Goal: Task Accomplishment & Management: Manage account settings

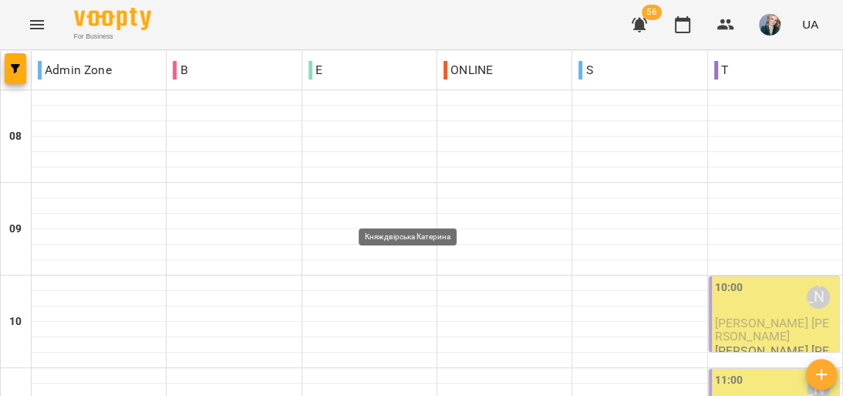
scroll to position [925, 0]
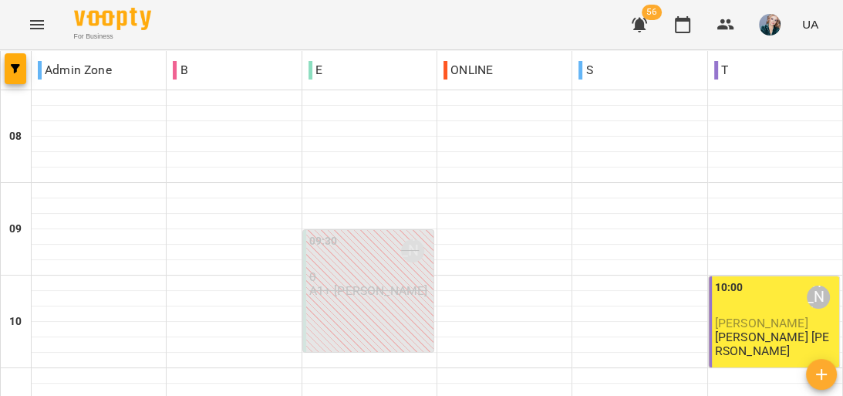
scroll to position [740, 0]
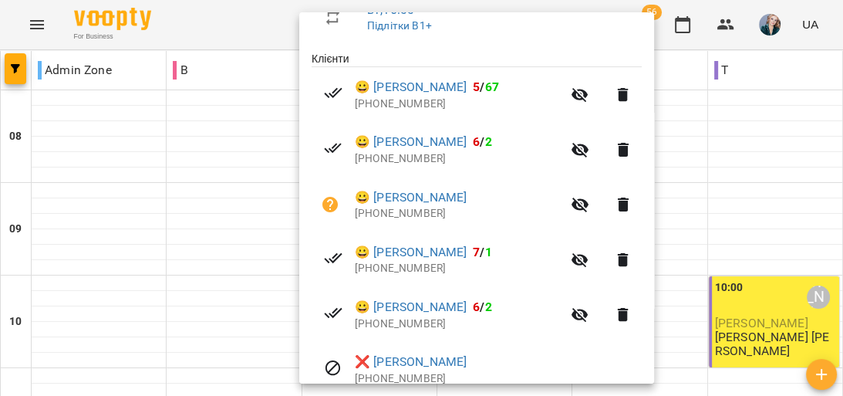
scroll to position [360, 0]
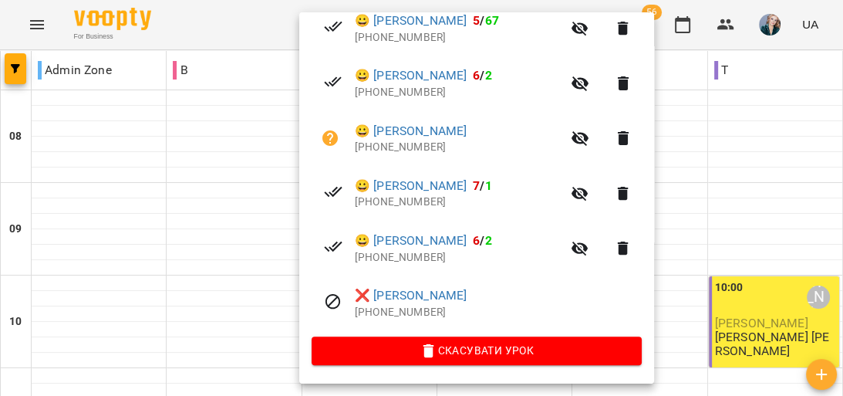
click at [728, 160] on div at bounding box center [421, 198] width 843 height 396
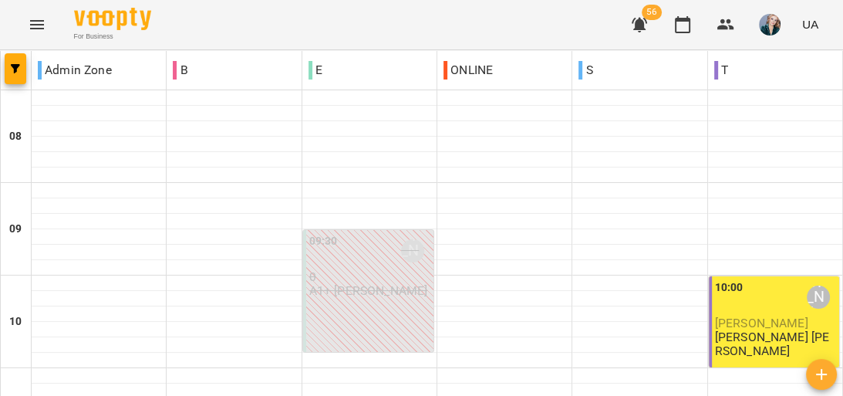
scroll to position [802, 0]
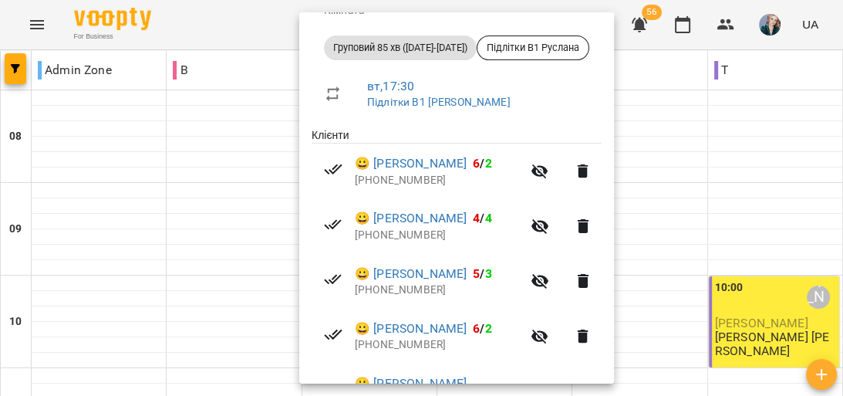
scroll to position [370, 0]
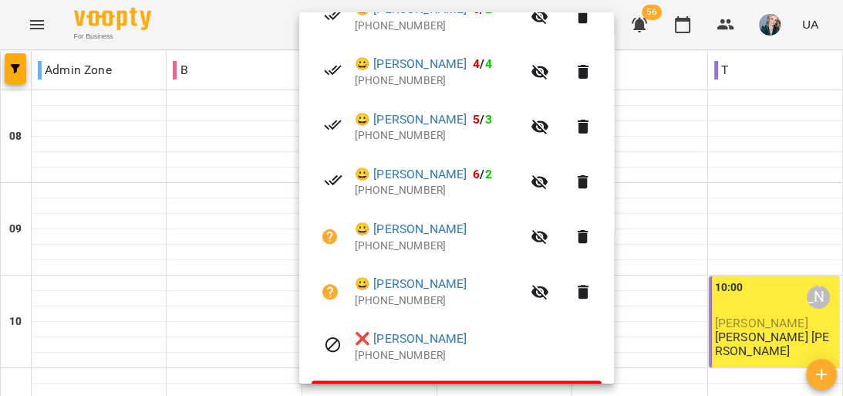
click at [670, 207] on div at bounding box center [421, 198] width 843 height 396
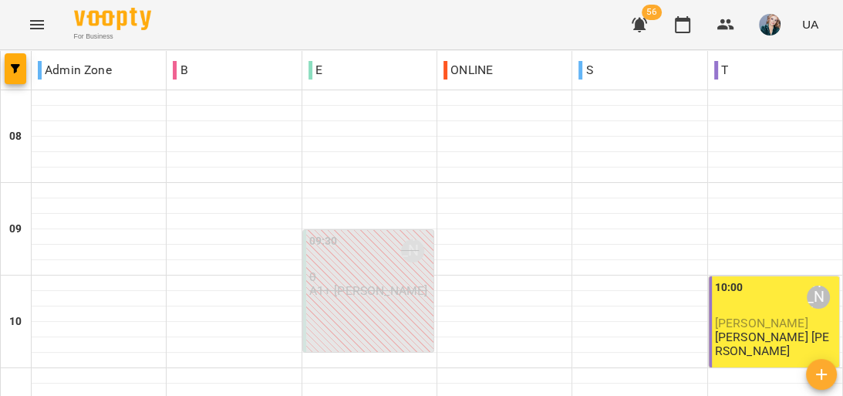
scroll to position [617, 0]
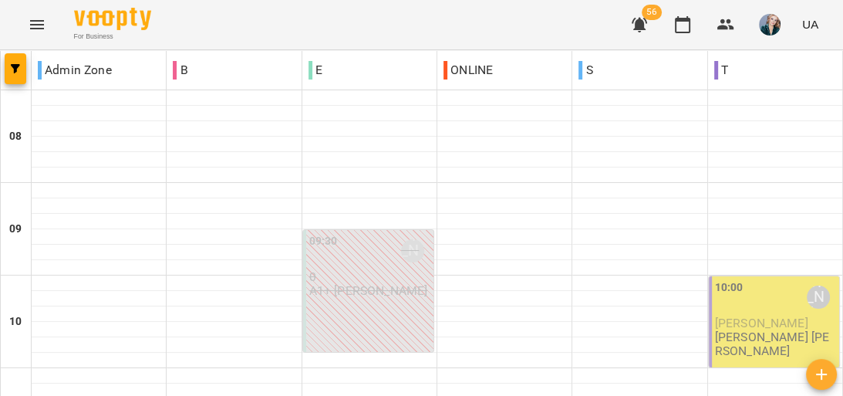
scroll to position [679, 0]
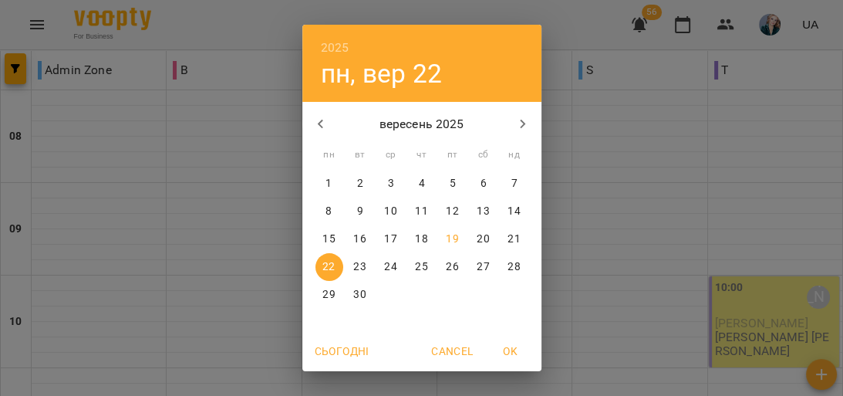
click at [408, 238] on span "18" at bounding box center [422, 238] width 28 height 15
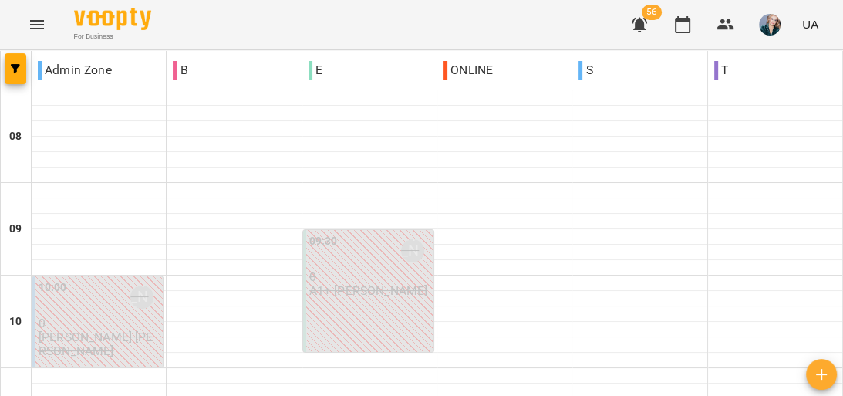
scroll to position [987, 0]
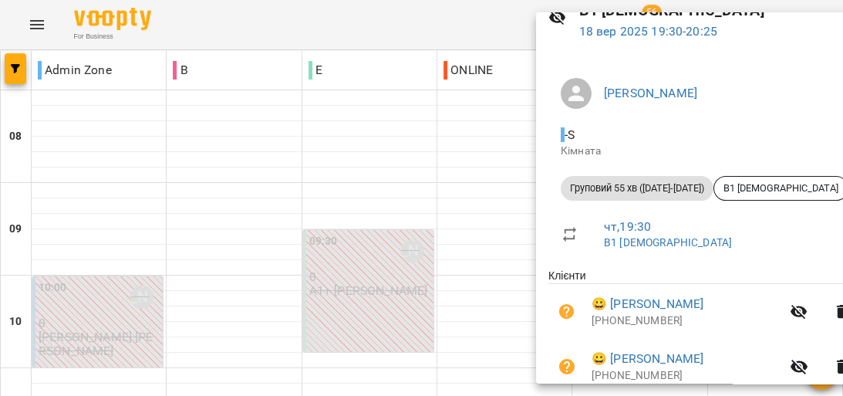
scroll to position [195, 0]
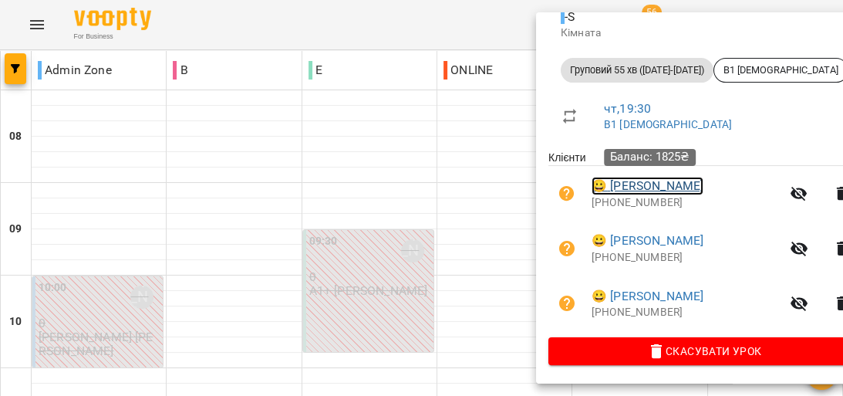
click at [676, 187] on link "😀 Порядін Євгеній" at bounding box center [647, 186] width 112 height 19
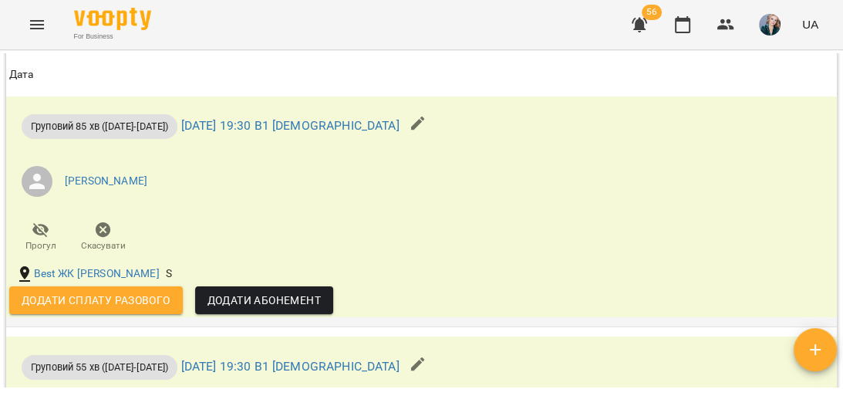
scroll to position [1296, 0]
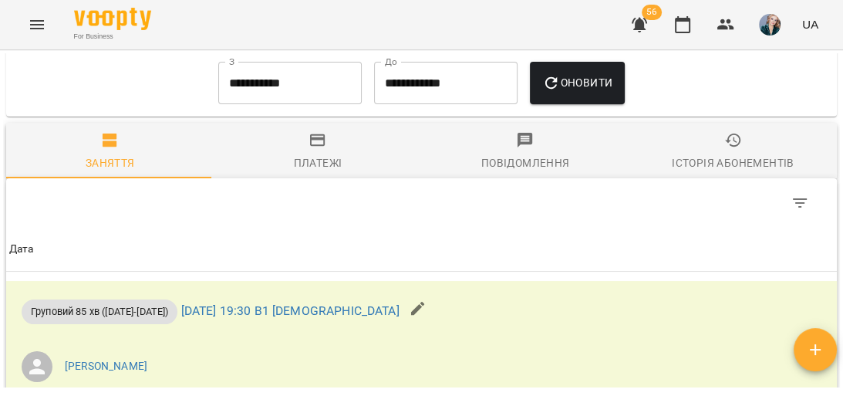
click at [329, 172] on div "Платежі" at bounding box center [318, 162] width 49 height 19
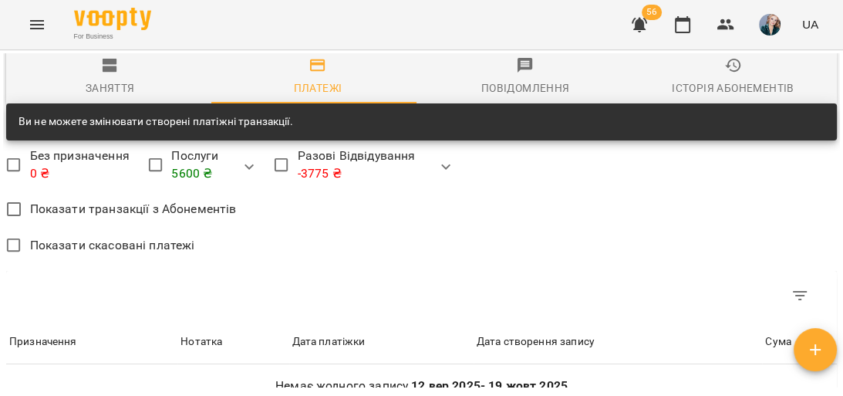
scroll to position [1357, 0]
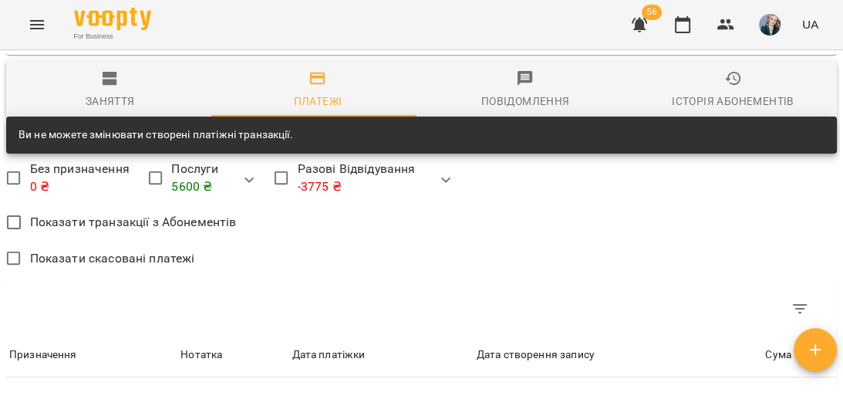
click at [291, 43] on input "**********" at bounding box center [289, 21] width 143 height 43
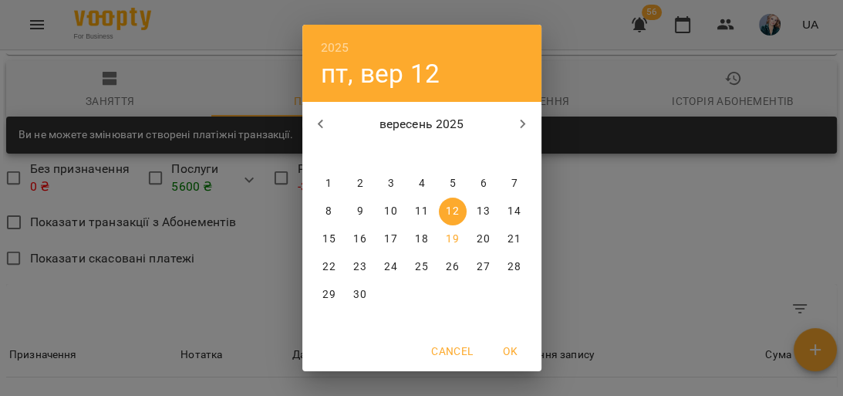
click at [356, 205] on p "9" at bounding box center [359, 211] width 6 height 15
type input "**********"
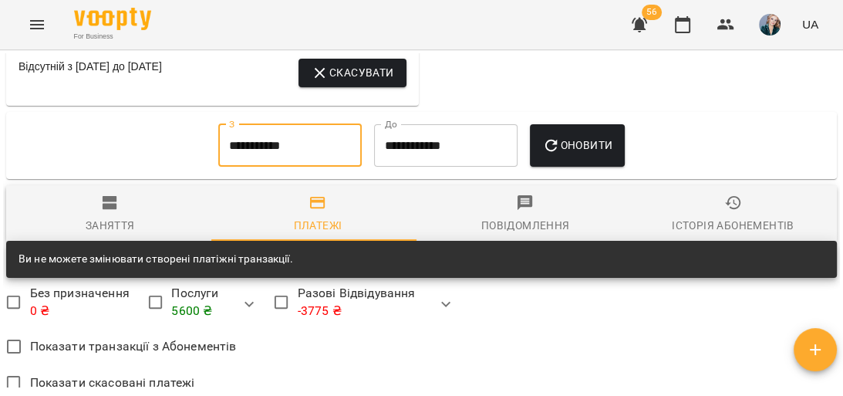
scroll to position [1234, 0]
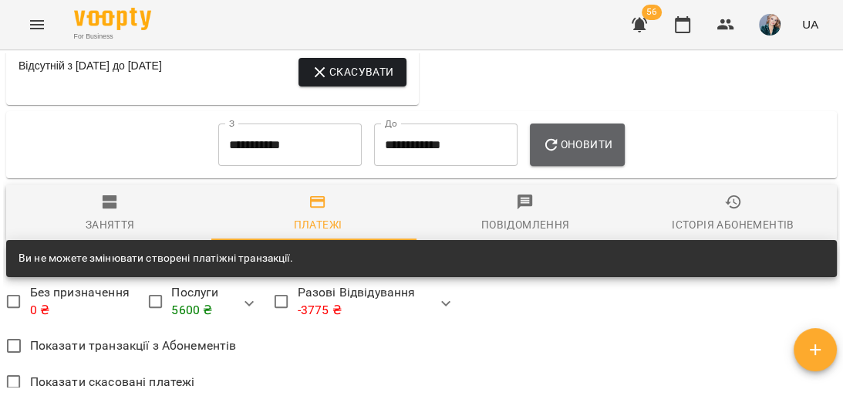
click at [602, 153] on span "Оновити" at bounding box center [577, 144] width 70 height 19
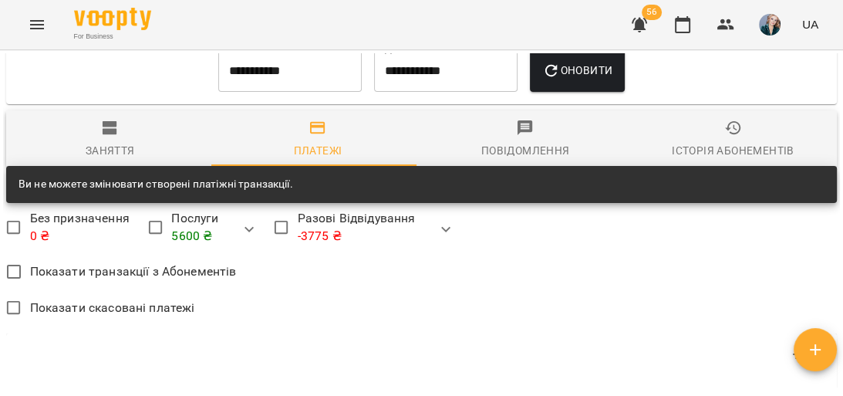
scroll to position [1306, 0]
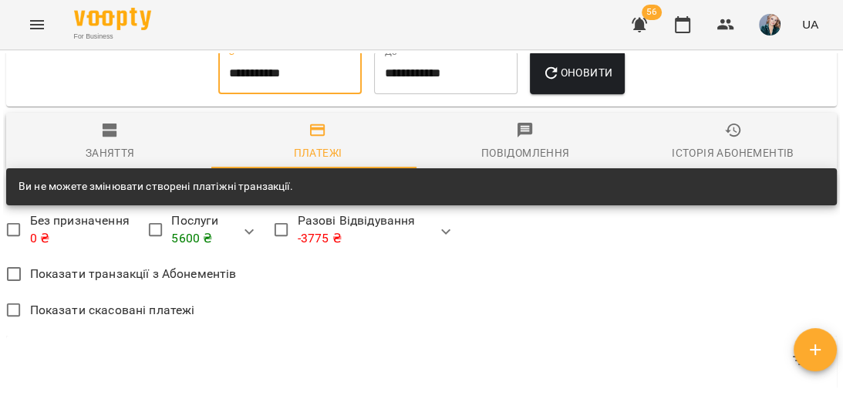
click at [318, 95] on input "**********" at bounding box center [289, 73] width 143 height 43
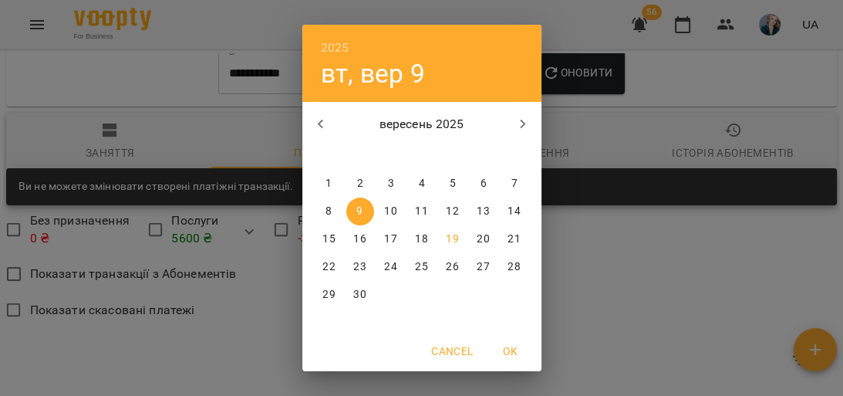
drag, startPoint x: 684, startPoint y: 198, endPoint x: 598, endPoint y: 185, distance: 86.6
click at [684, 197] on div "2025 вт, вер 9 вересень 2025 пн вт ср чт пт сб нд 1 2 3 4 5 6 7 8 9 10 11 12 13…" at bounding box center [421, 198] width 843 height 396
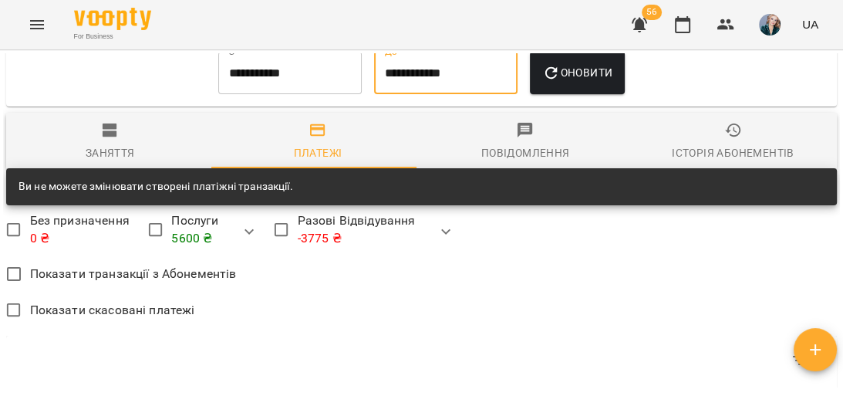
click at [490, 95] on input "**********" at bounding box center [445, 73] width 143 height 43
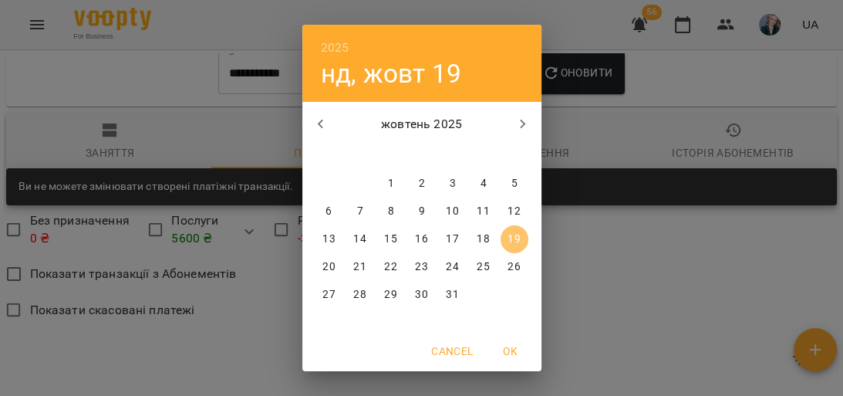
click at [508, 242] on p "19" at bounding box center [513, 238] width 12 height 15
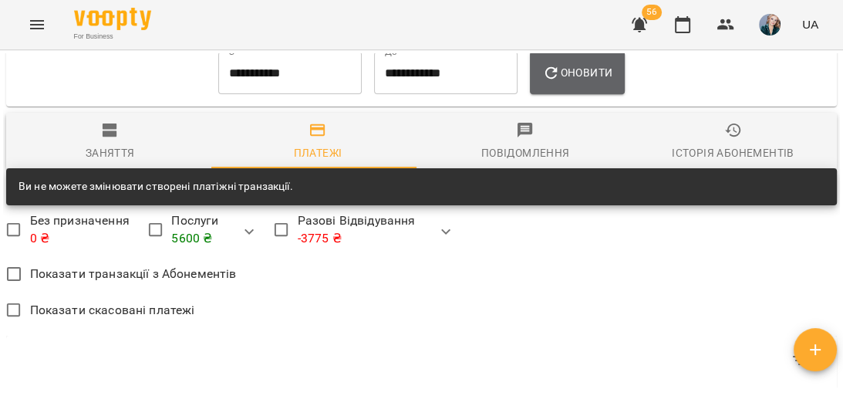
click at [558, 83] on icon "button" at bounding box center [551, 73] width 19 height 19
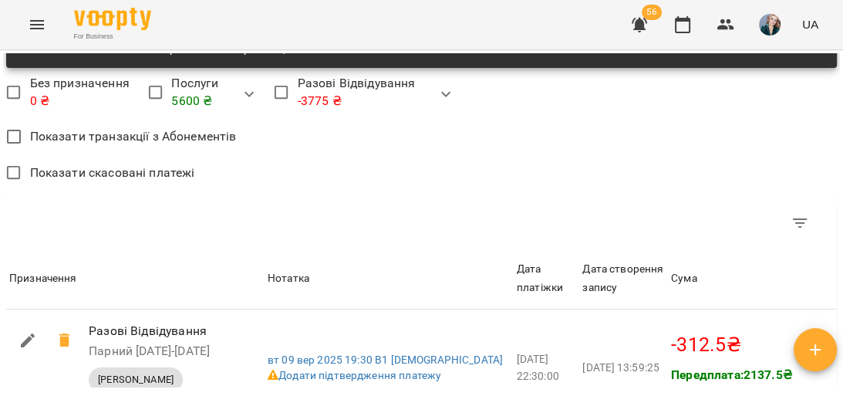
scroll to position [1367, 0]
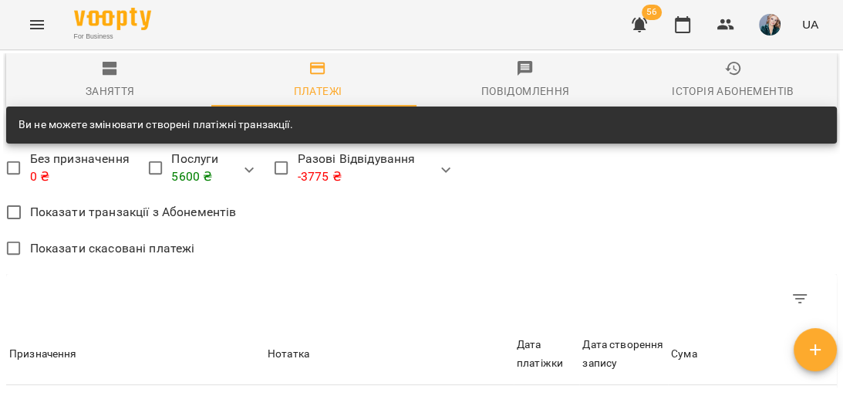
click at [122, 100] on div "Заняття" at bounding box center [110, 91] width 49 height 19
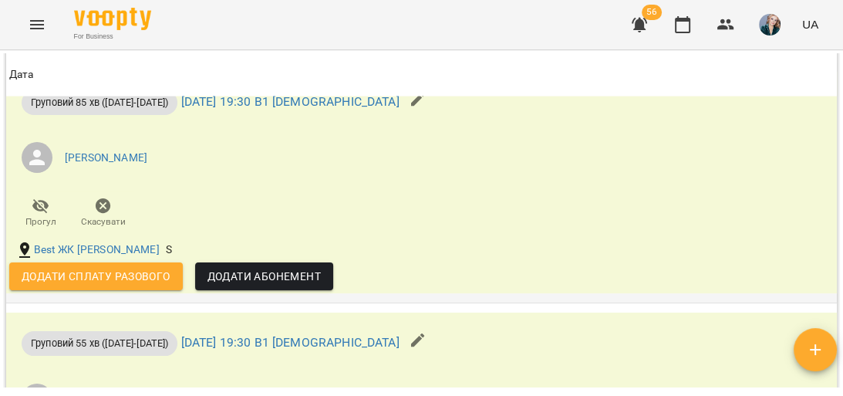
scroll to position [2293, 0]
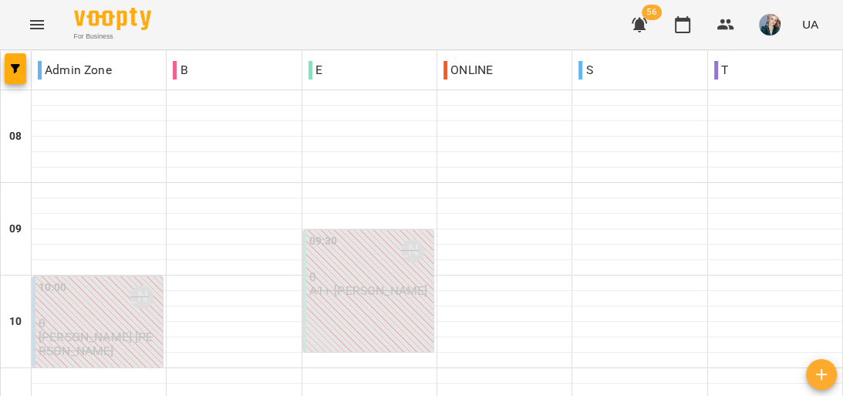
scroll to position [864, 0]
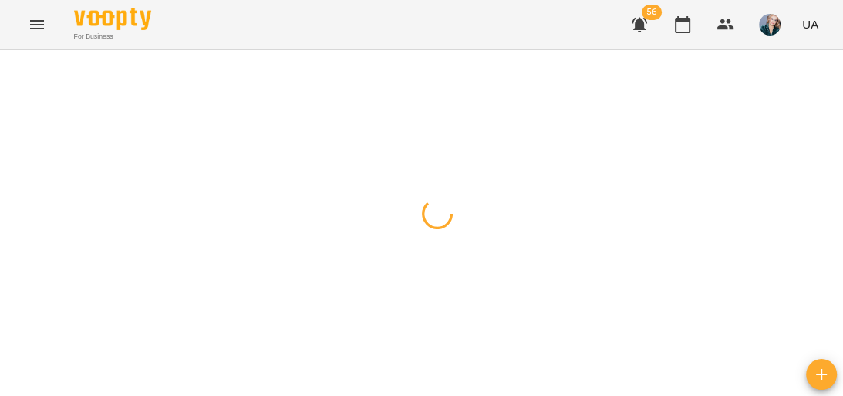
click at [138, 50] on div at bounding box center [421, 50] width 843 height 0
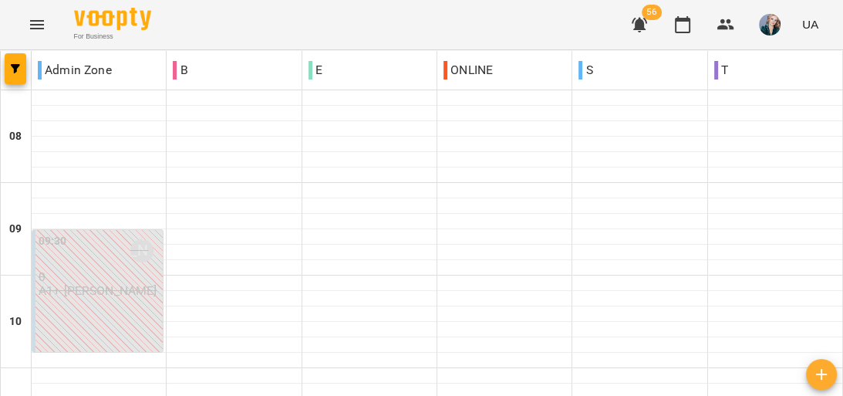
scroll to position [969, 0]
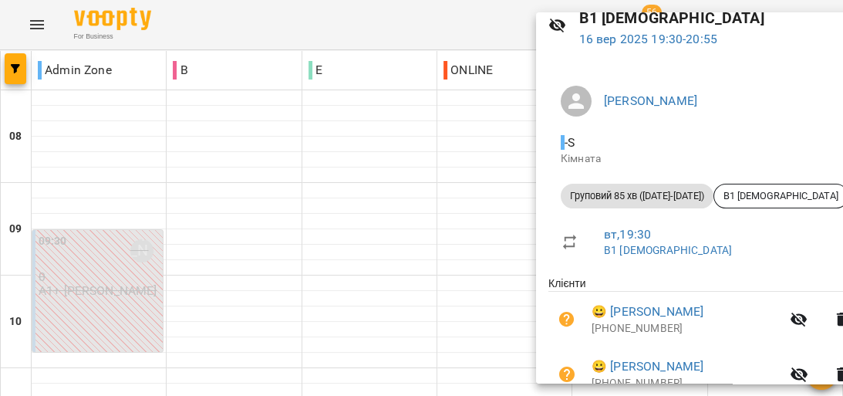
scroll to position [140, 0]
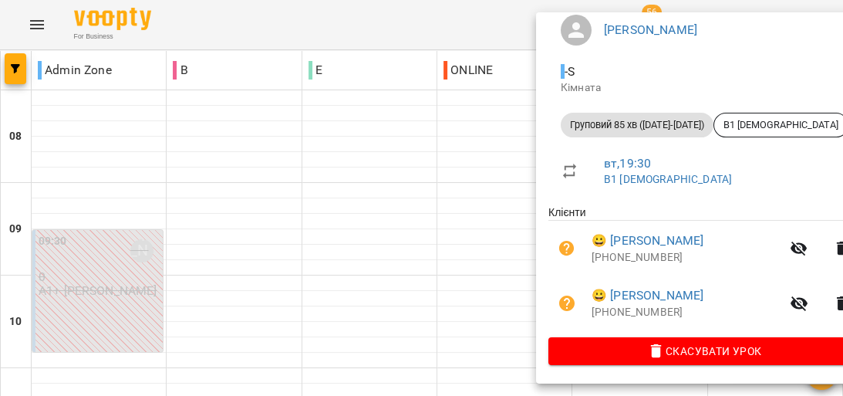
click at [445, 258] on div at bounding box center [421, 198] width 843 height 396
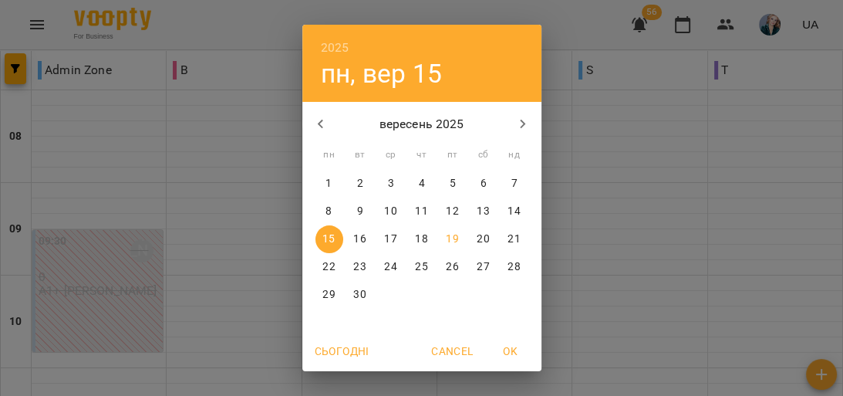
click at [784, 244] on div "2025 пн, вер [DATE] вт ср чт пт сб нд 1 2 3 4 5 6 7 8 9 10 11 12 13 14 15 16 17…" at bounding box center [421, 198] width 843 height 396
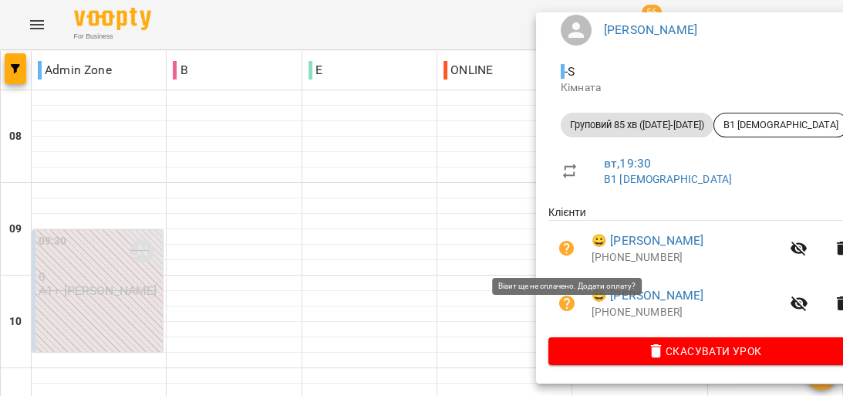
click at [568, 254] on icon "button" at bounding box center [566, 248] width 15 height 15
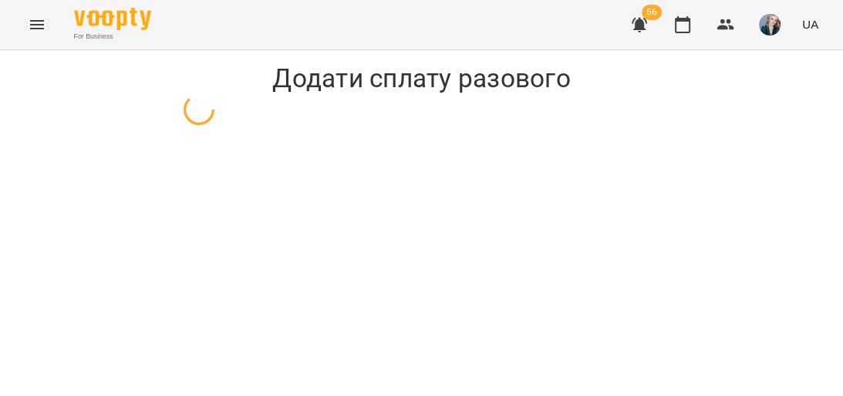
select select "**********"
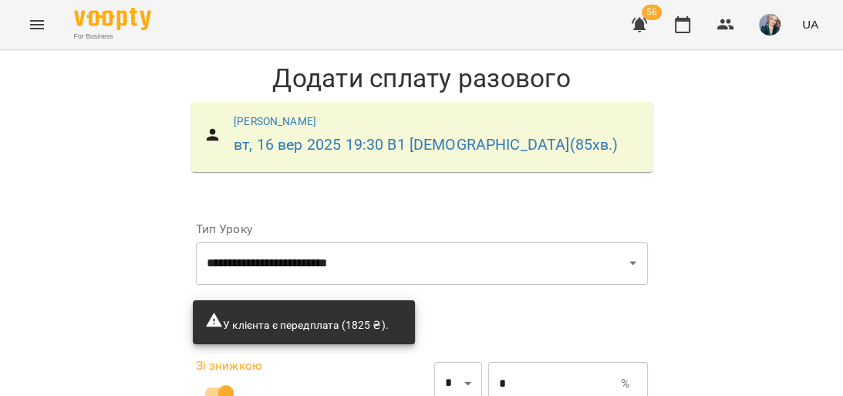
scroll to position [247, 0]
drag, startPoint x: 345, startPoint y: 228, endPoint x: 89, endPoint y: 257, distance: 257.6
click at [89, 257] on div "**********" at bounding box center [421, 349] width 843 height 598
type input "*****"
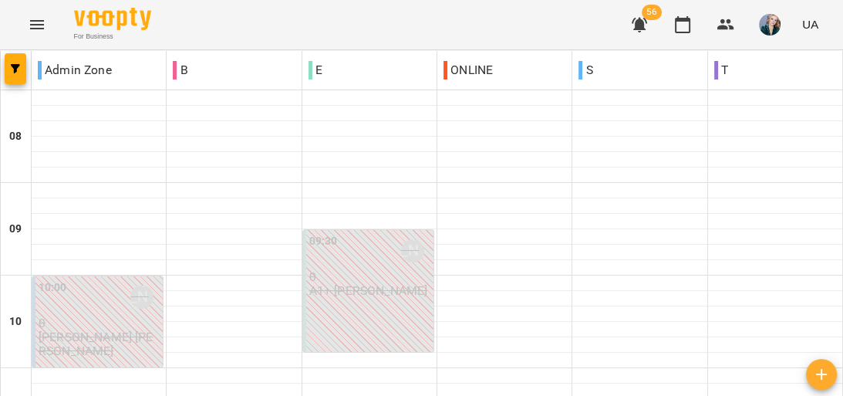
scroll to position [987, 0]
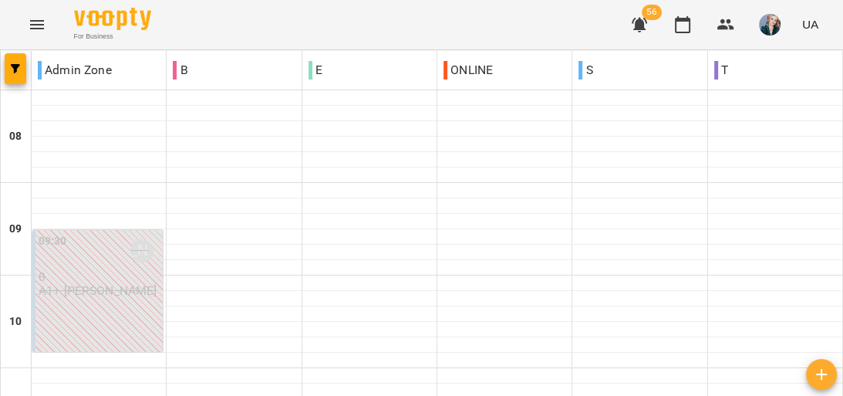
scroll to position [1030, 0]
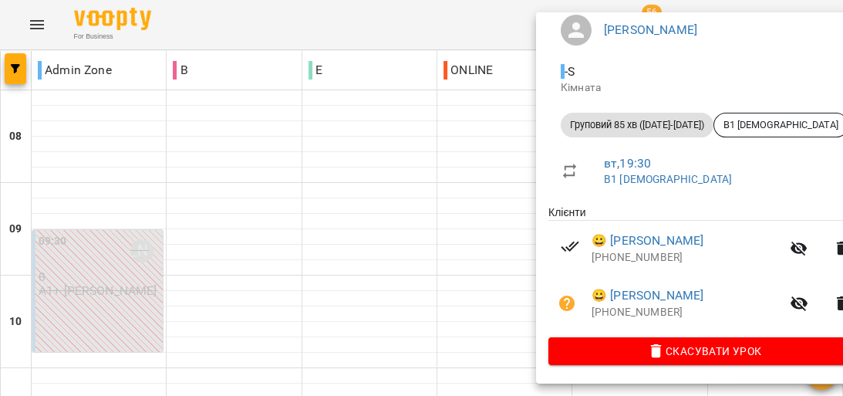
scroll to position [140, 0]
click at [566, 304] on icon "button" at bounding box center [567, 303] width 19 height 19
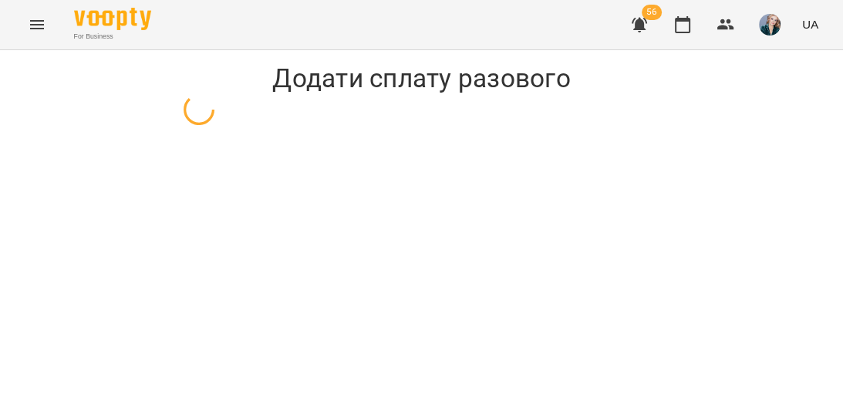
select select "**********"
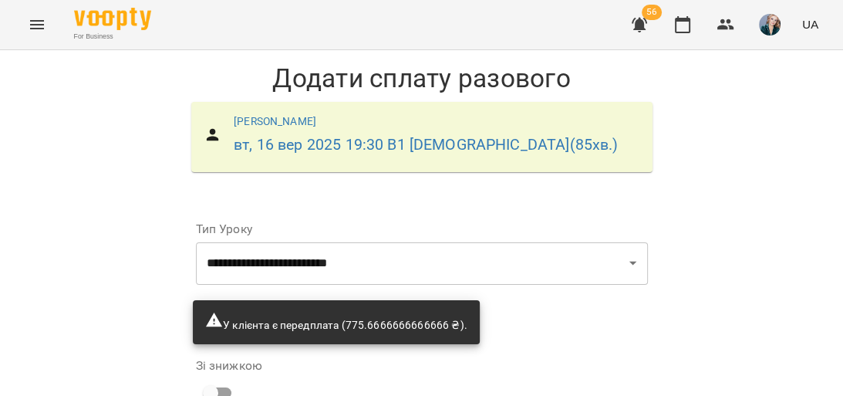
scroll to position [251, 0]
drag, startPoint x: 379, startPoint y: 234, endPoint x: 107, endPoint y: 259, distance: 273.4
click at [42, 248] on div "**********" at bounding box center [421, 349] width 843 height 598
type input "*****"
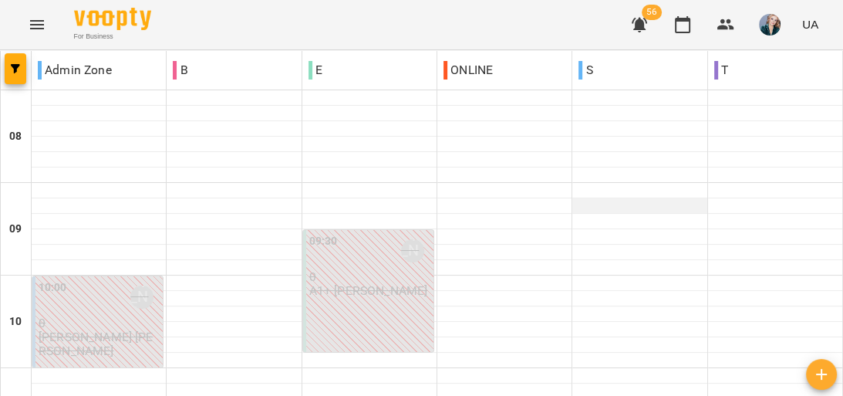
scroll to position [1030, 0]
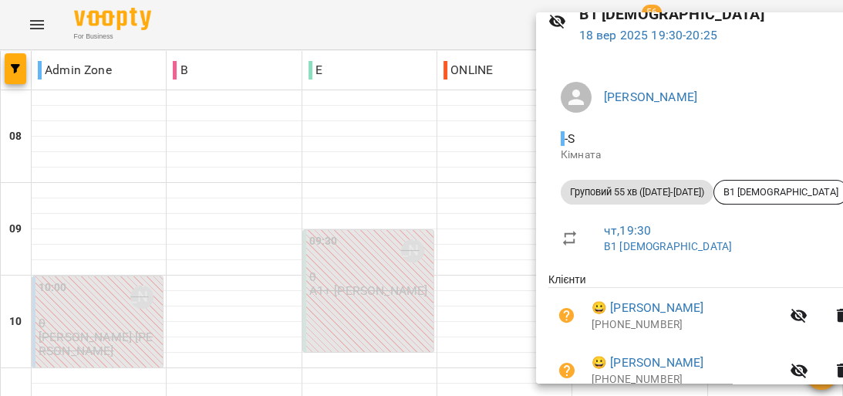
scroll to position [195, 0]
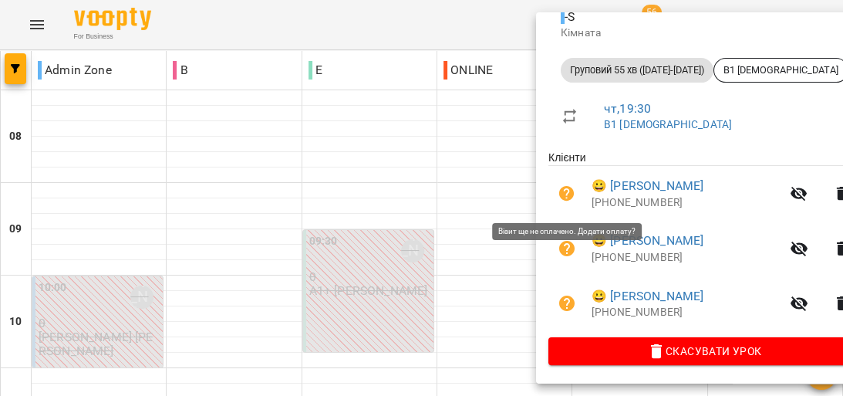
click at [568, 195] on icon "button" at bounding box center [566, 193] width 15 height 15
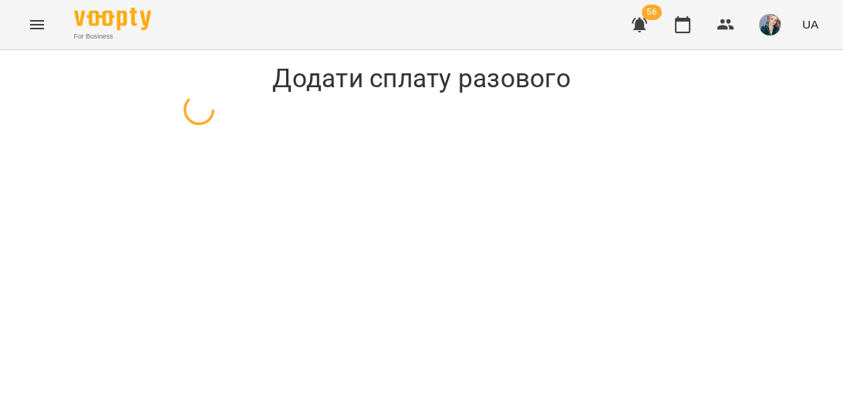
select select "**********"
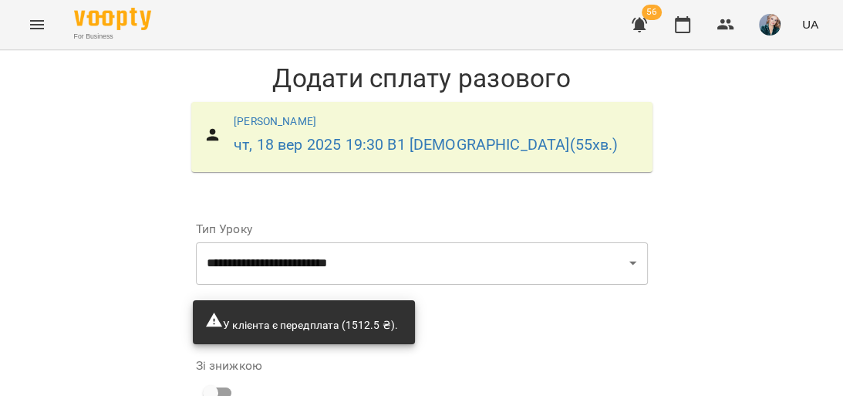
scroll to position [247, 0]
drag, startPoint x: 347, startPoint y: 229, endPoint x: 149, endPoint y: 225, distance: 198.2
click at [150, 226] on div "**********" at bounding box center [421, 349] width 843 height 598
type input "*****"
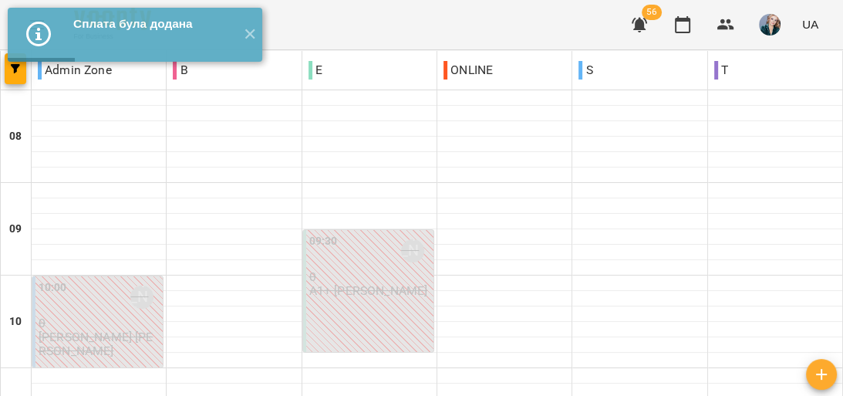
scroll to position [925, 0]
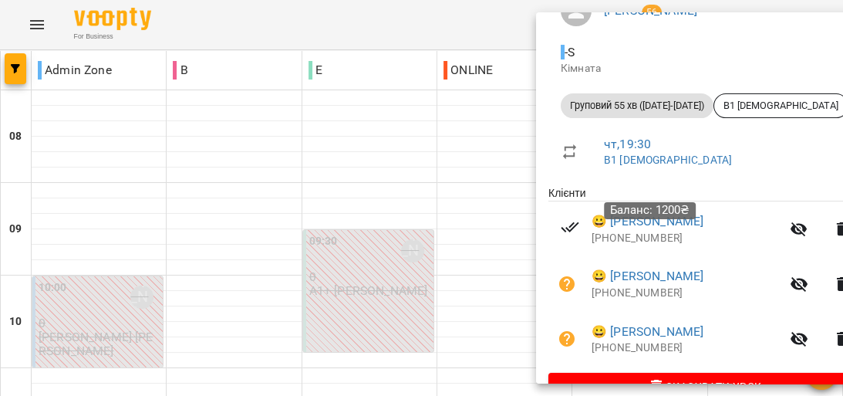
scroll to position [195, 0]
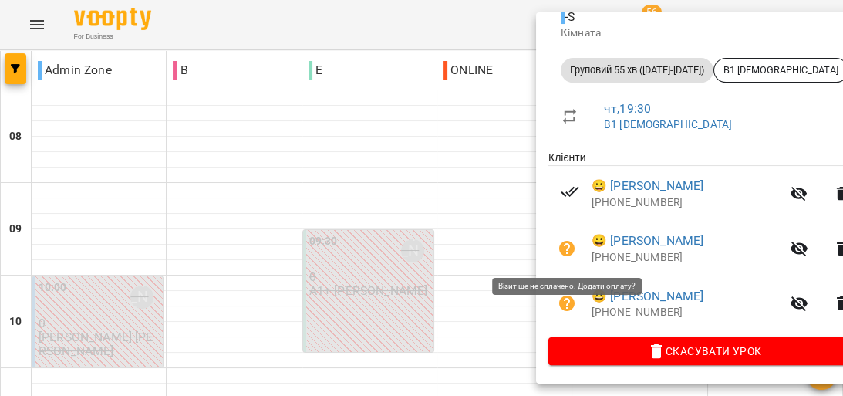
click at [568, 248] on icon "button" at bounding box center [566, 248] width 15 height 15
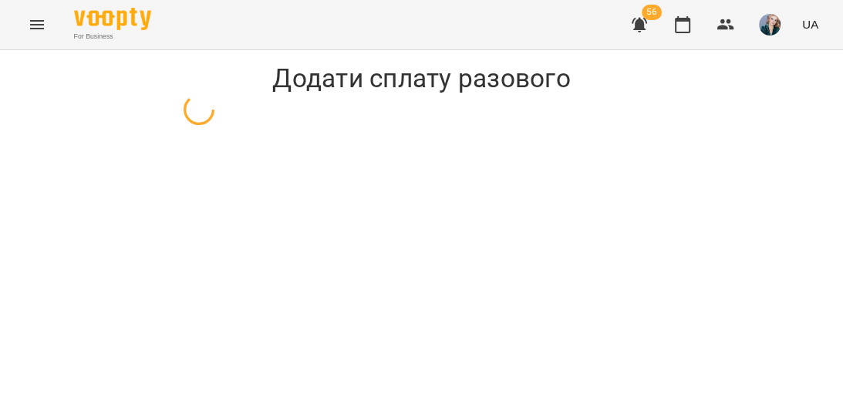
select select "**********"
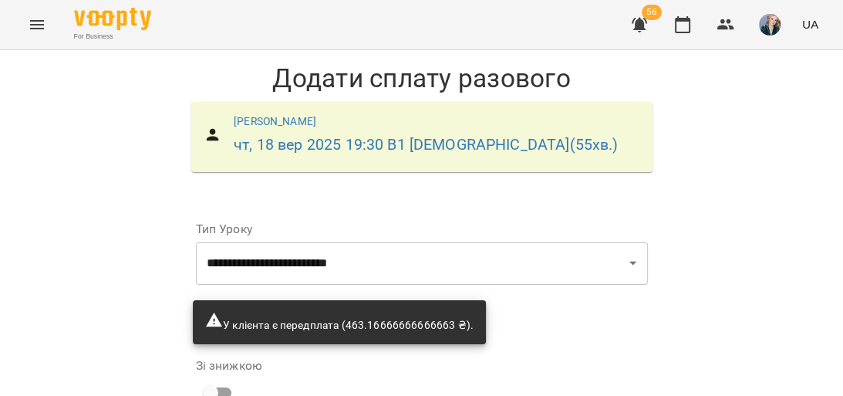
scroll to position [251, 0]
drag, startPoint x: 338, startPoint y: 213, endPoint x: 155, endPoint y: 263, distance: 189.5
click at [156, 263] on div "**********" at bounding box center [421, 349] width 843 height 598
type input "*****"
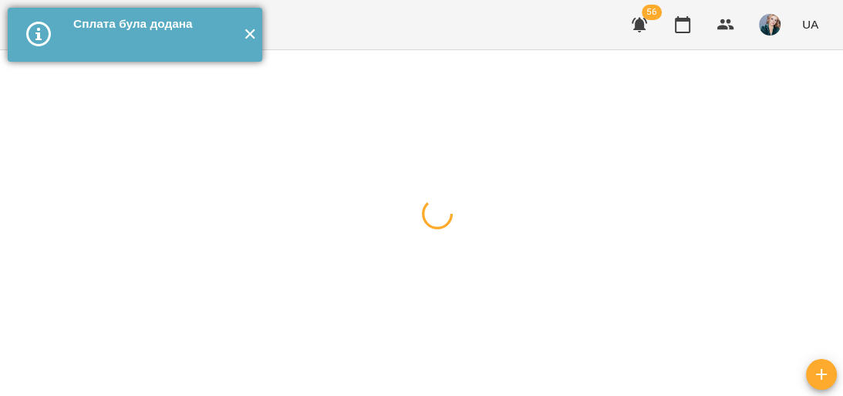
click at [255, 31] on button "✕" at bounding box center [249, 35] width 25 height 54
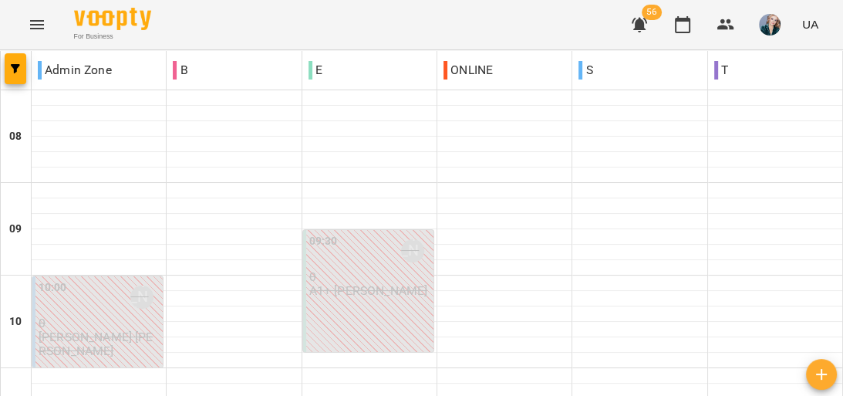
scroll to position [1092, 0]
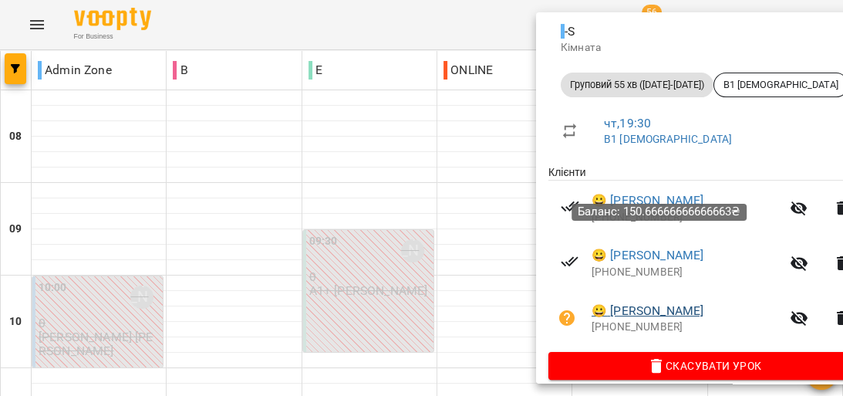
scroll to position [195, 0]
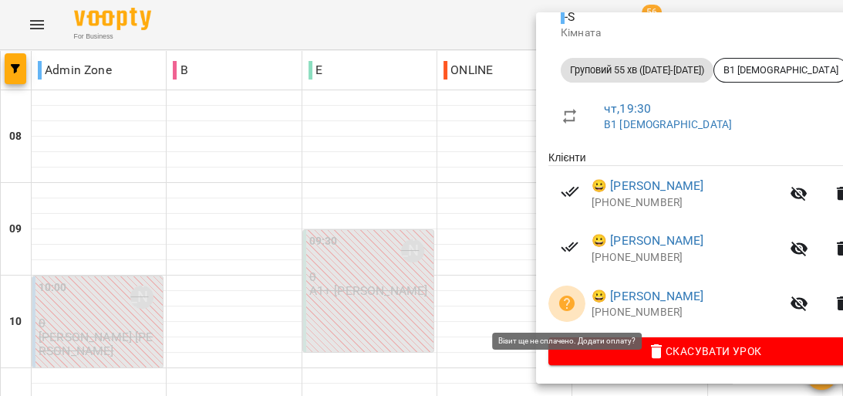
click at [561, 298] on icon "button" at bounding box center [566, 302] width 15 height 15
select select "**********"
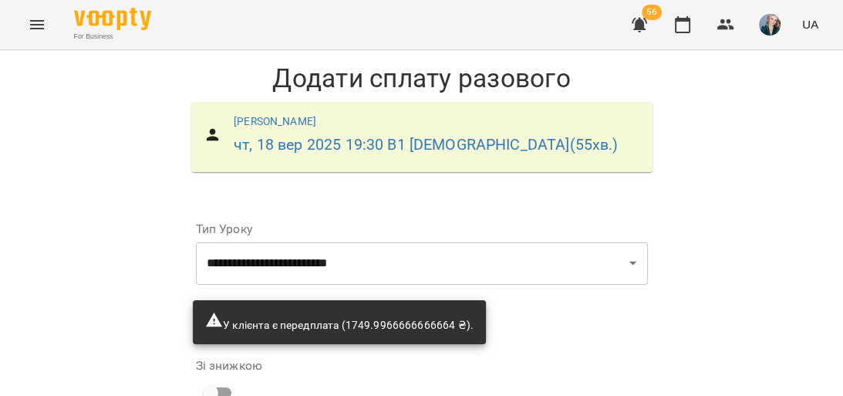
scroll to position [247, 0]
drag, startPoint x: 342, startPoint y: 241, endPoint x: 106, endPoint y: 277, distance: 238.7
click at [106, 277] on div "**********" at bounding box center [421, 349] width 843 height 598
type input "*****"
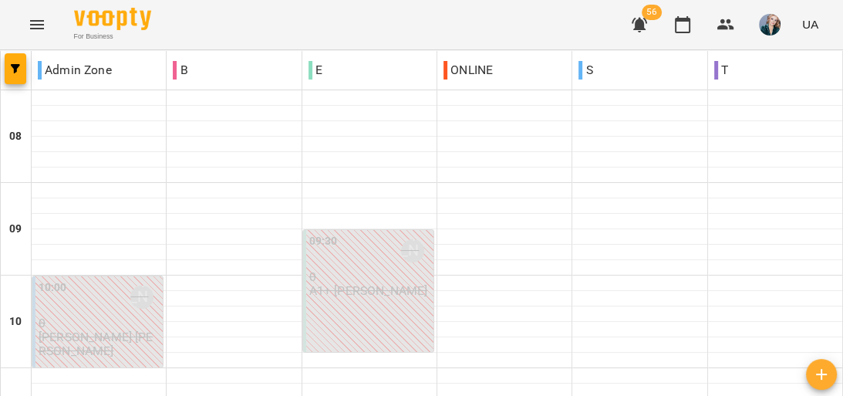
scroll to position [925, 0]
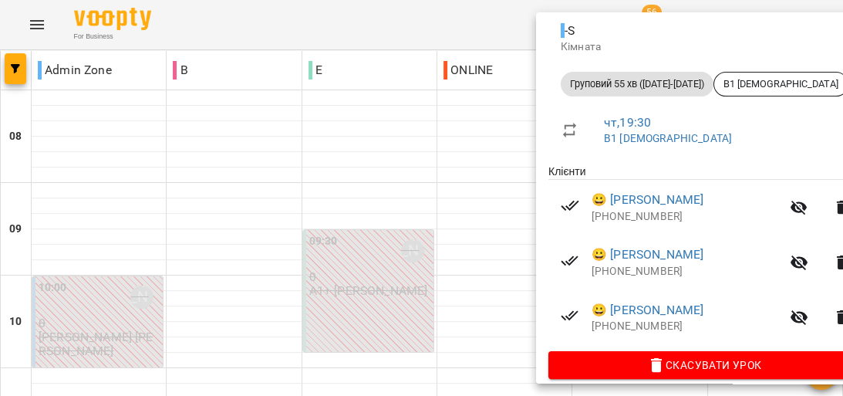
scroll to position [195, 0]
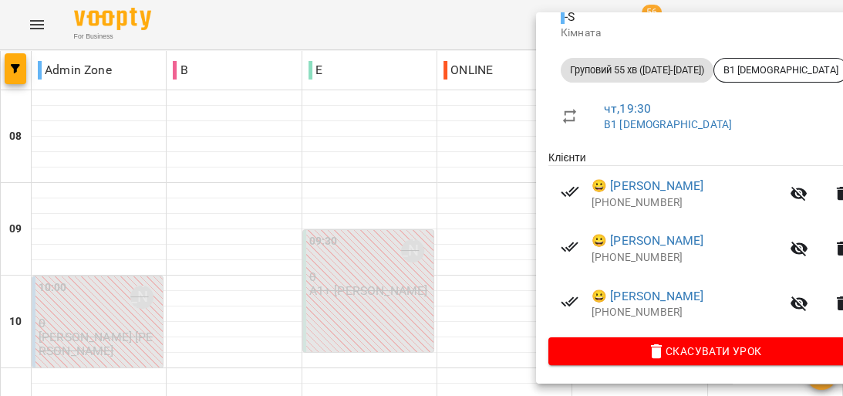
click at [487, 204] on div at bounding box center [421, 198] width 843 height 396
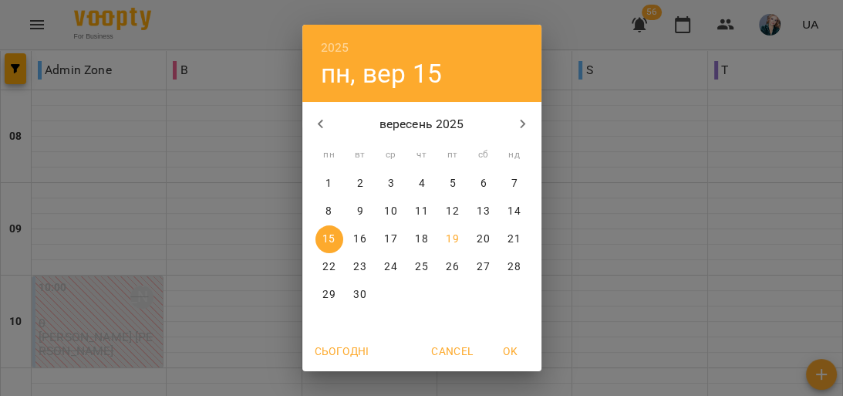
click at [362, 267] on span "23" at bounding box center [360, 266] width 28 height 15
type input "**********"
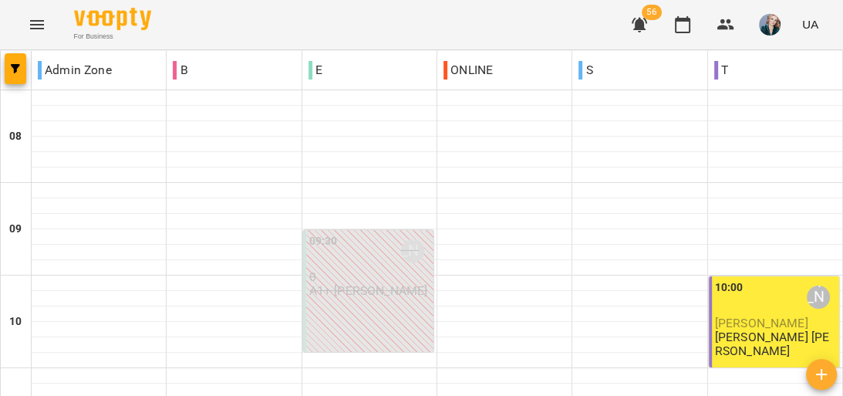
scroll to position [1049, 0]
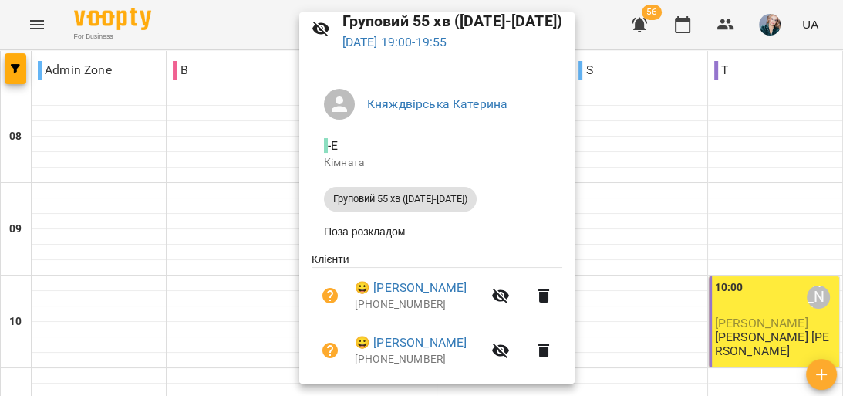
scroll to position [225, 0]
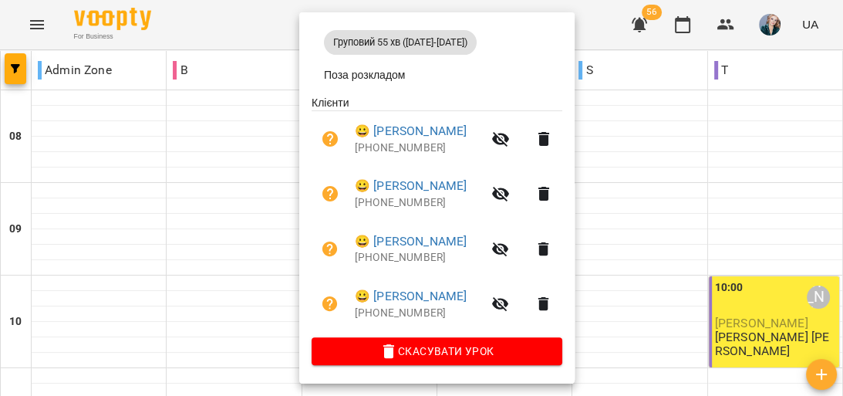
click at [734, 190] on div at bounding box center [421, 198] width 843 height 396
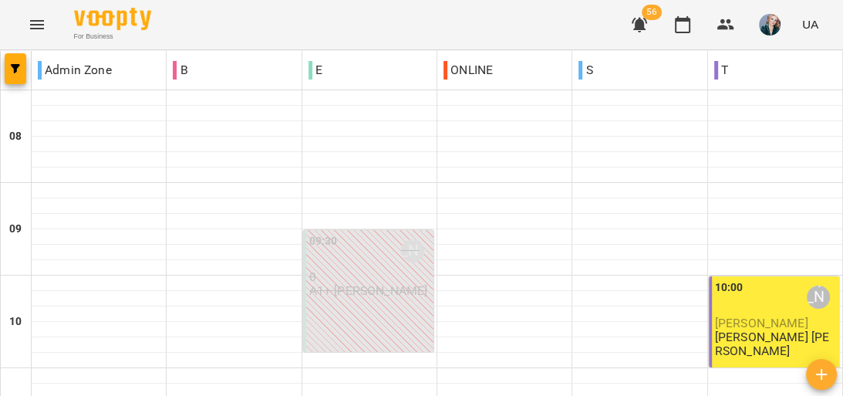
scroll to position [987, 0]
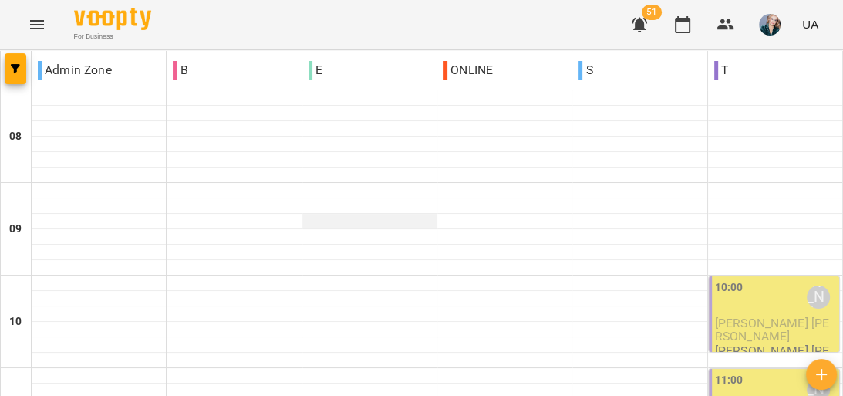
scroll to position [802, 0]
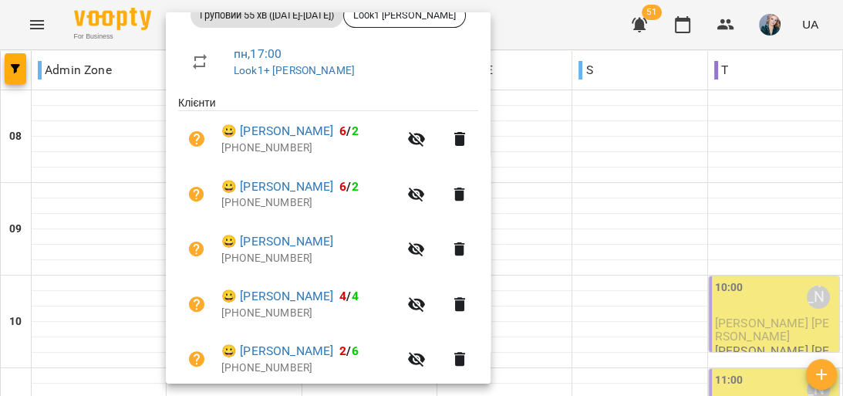
scroll to position [238, 0]
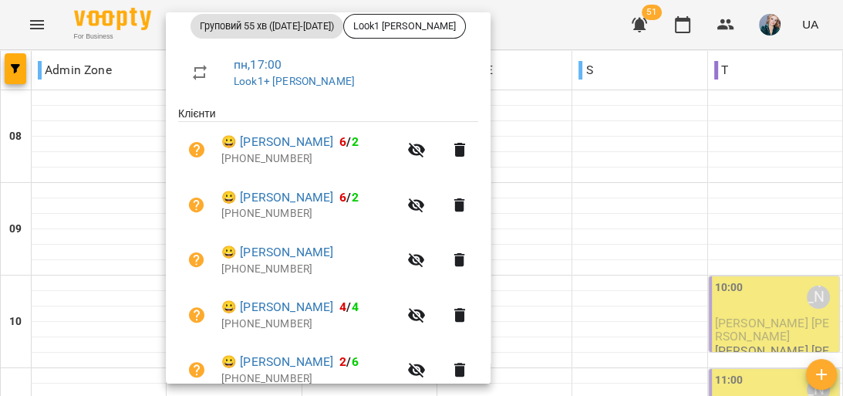
click at [124, 246] on div at bounding box center [421, 198] width 843 height 396
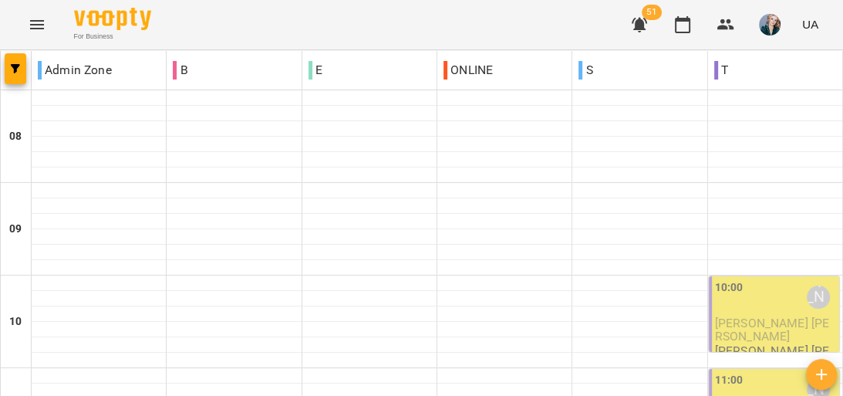
scroll to position [617, 0]
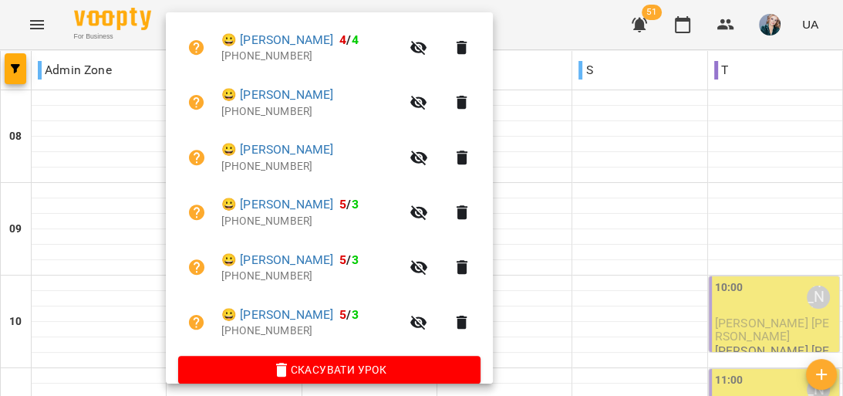
scroll to position [416, 0]
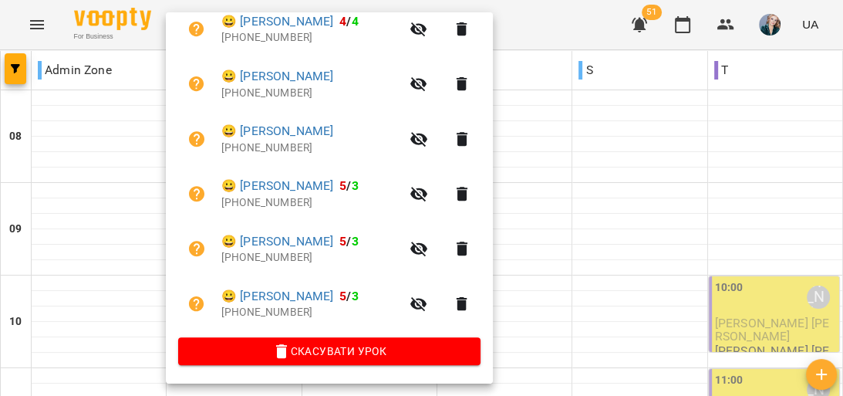
click at [137, 235] on div at bounding box center [421, 198] width 843 height 396
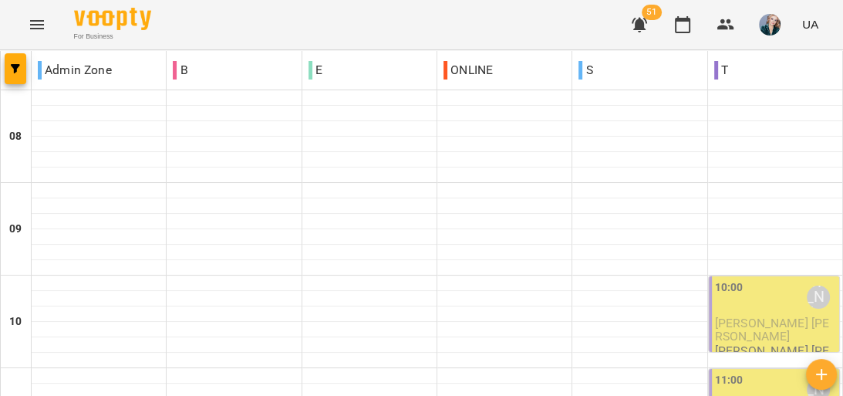
scroll to position [1049, 0]
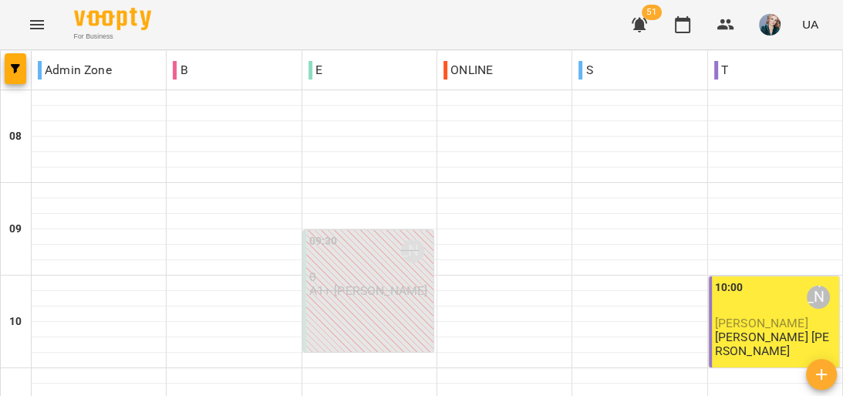
scroll to position [987, 0]
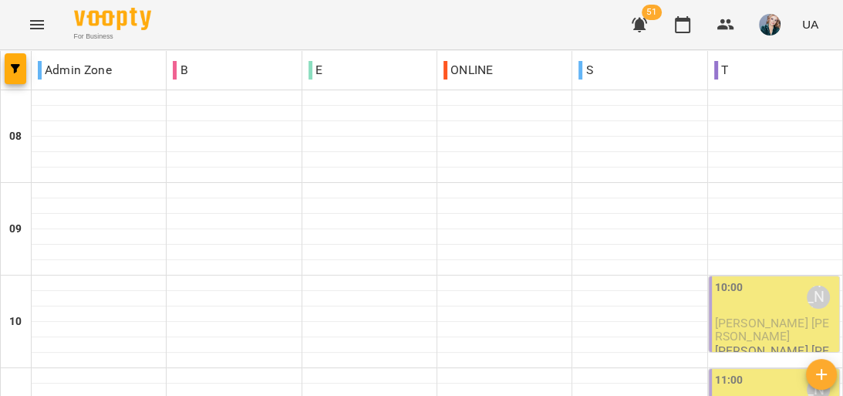
scroll to position [555, 0]
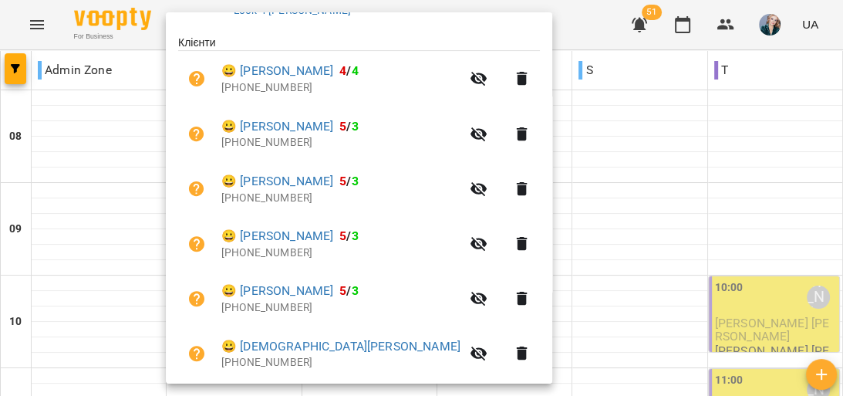
scroll to position [361, 0]
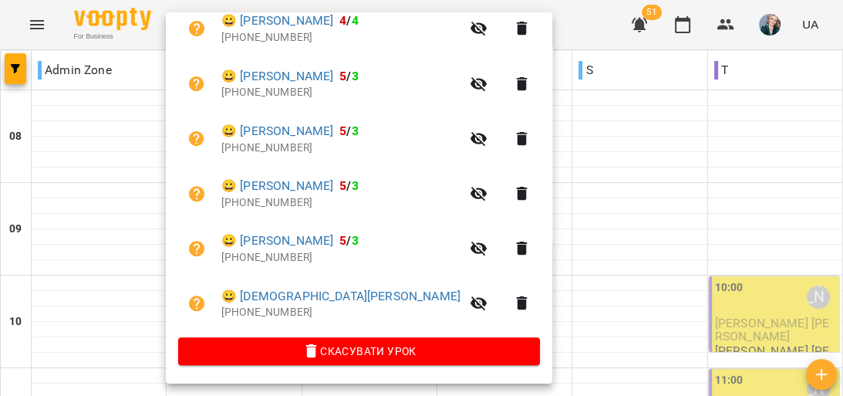
click at [127, 250] on div at bounding box center [421, 198] width 843 height 396
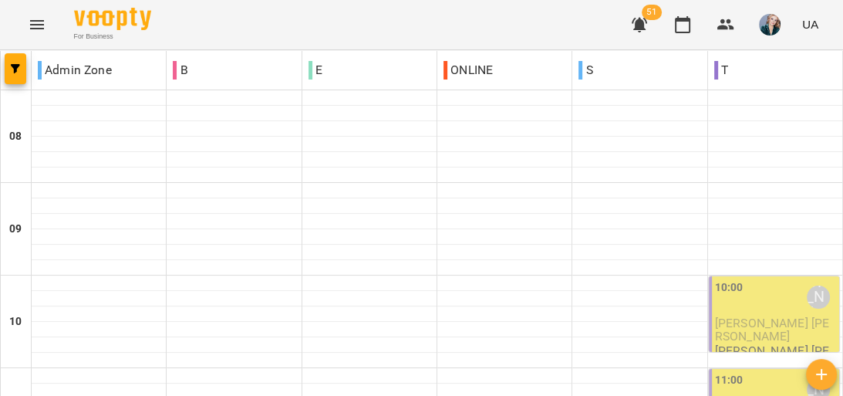
scroll to position [987, 0]
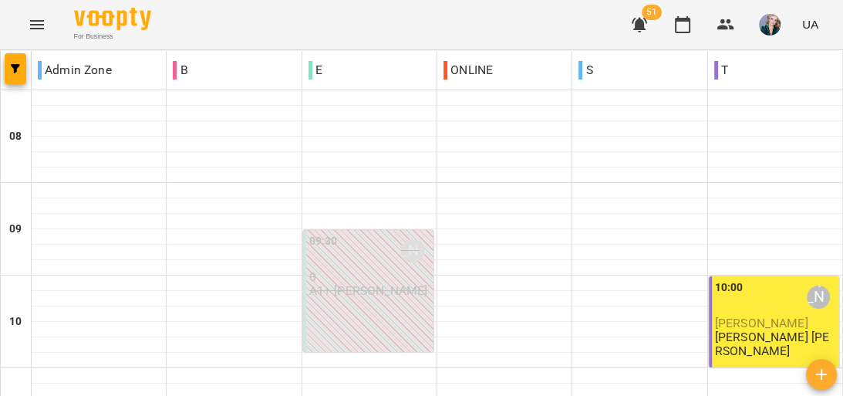
scroll to position [864, 0]
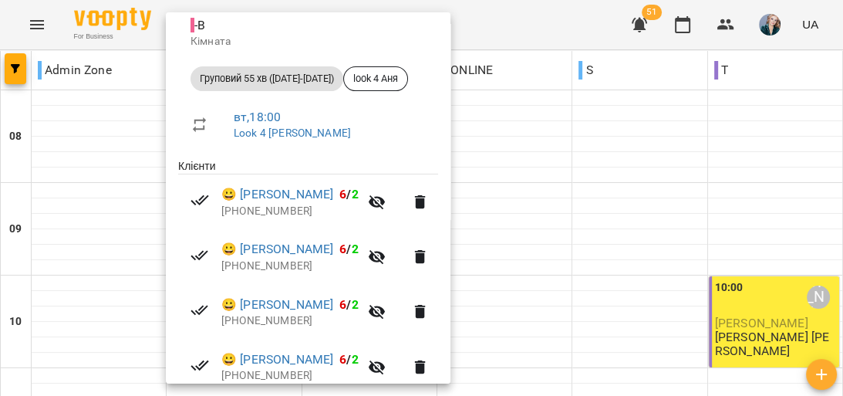
scroll to position [247, 0]
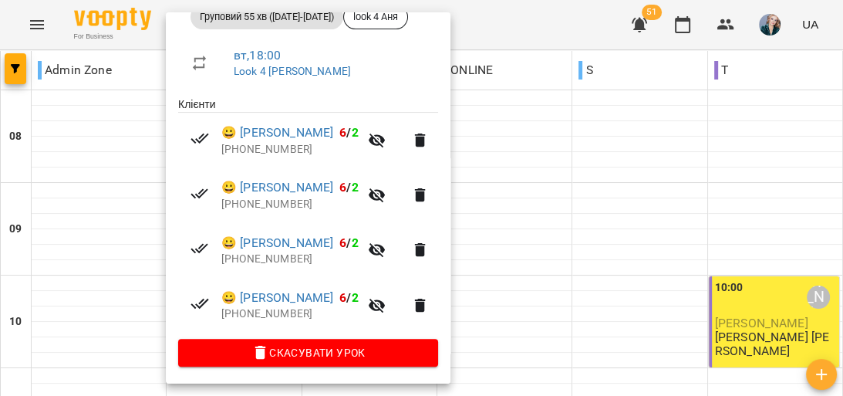
click at [138, 214] on div at bounding box center [421, 198] width 843 height 396
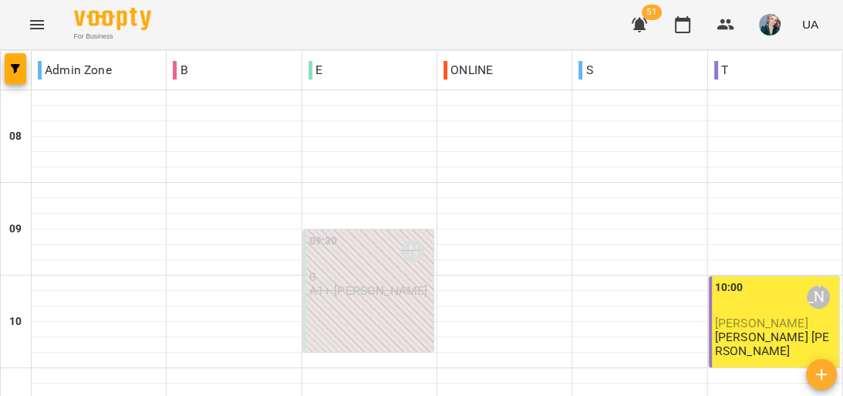
scroll to position [617, 0]
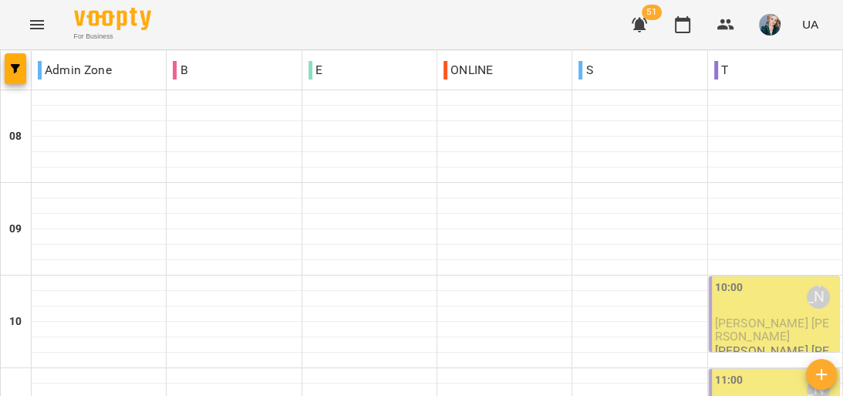
scroll to position [864, 0]
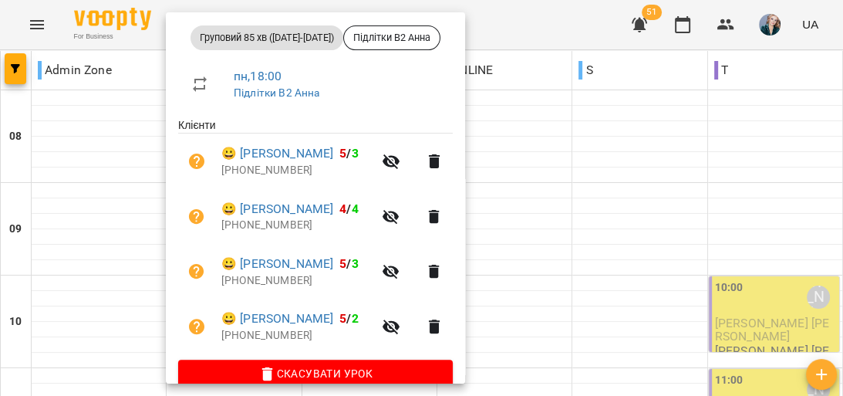
scroll to position [247, 0]
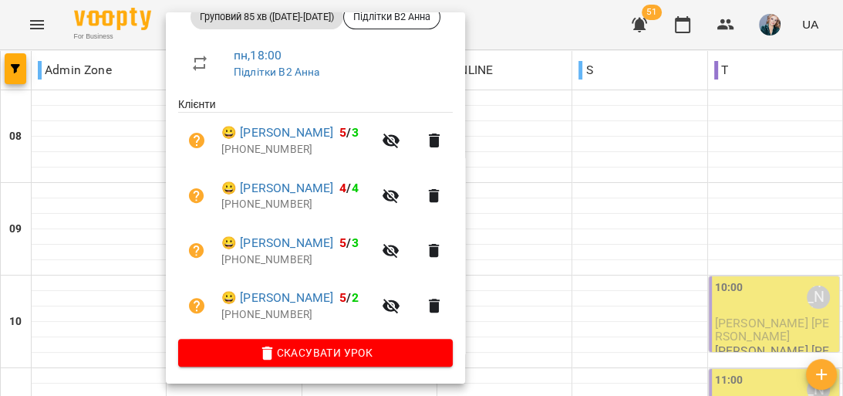
click at [150, 234] on div at bounding box center [421, 198] width 843 height 396
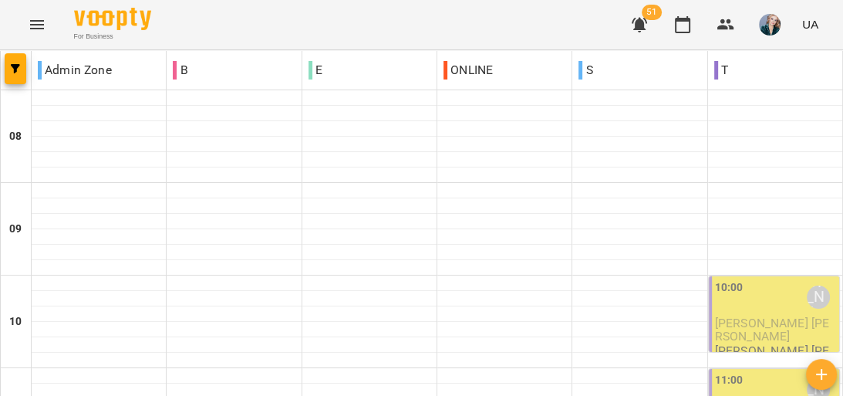
scroll to position [1049, 0]
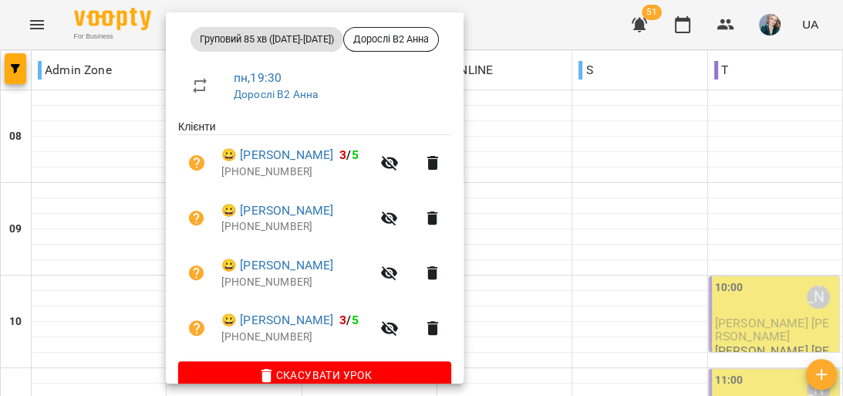
scroll to position [247, 0]
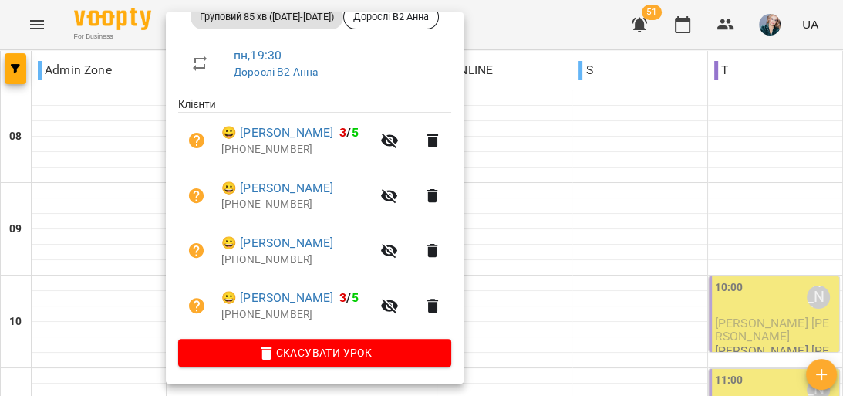
click at [160, 224] on div at bounding box center [421, 198] width 843 height 396
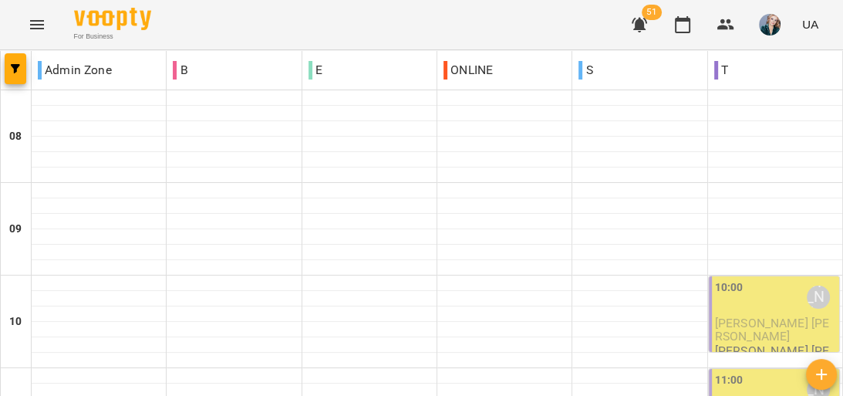
scroll to position [555, 0]
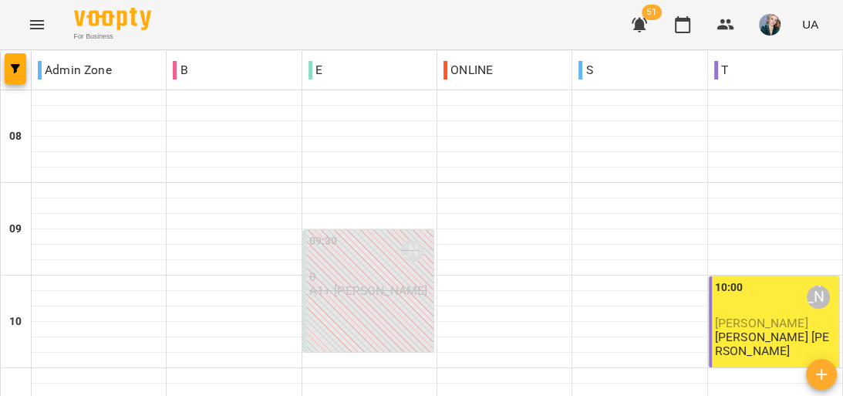
scroll to position [475, 0]
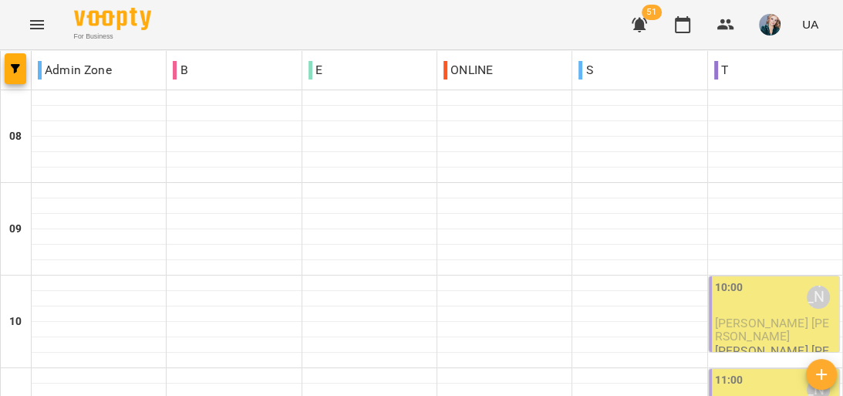
scroll to position [740, 0]
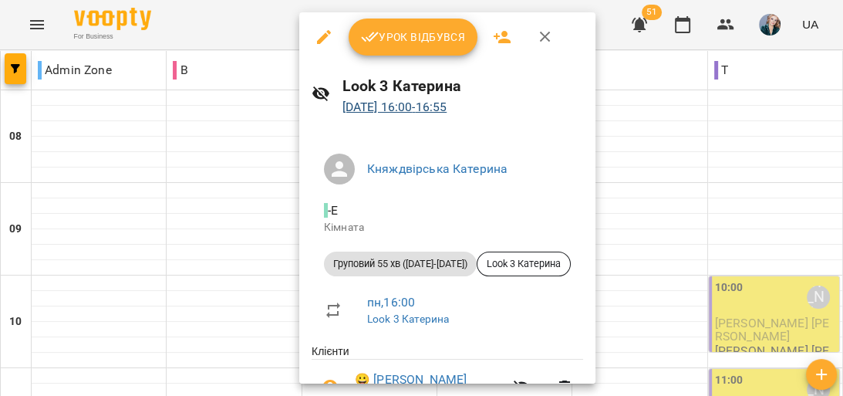
click at [370, 114] on p "[DATE] 16:00 - 16:55" at bounding box center [462, 107] width 241 height 19
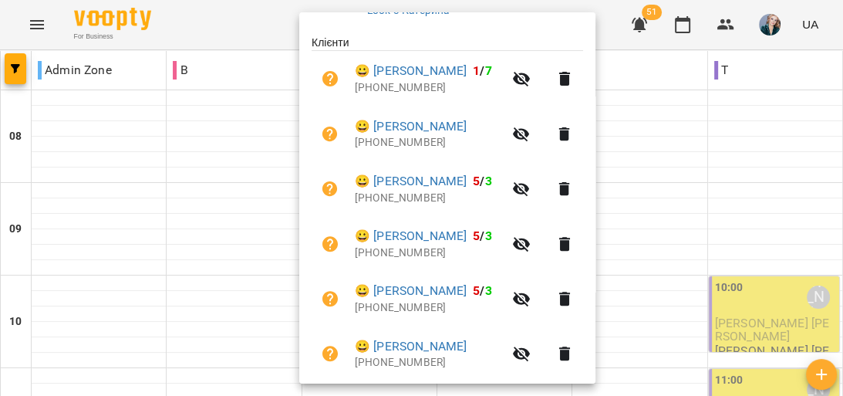
scroll to position [292, 0]
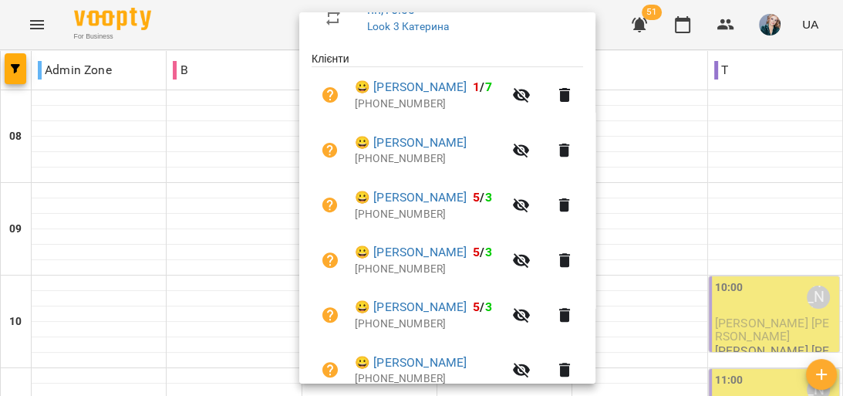
click at [241, 96] on div at bounding box center [421, 198] width 843 height 396
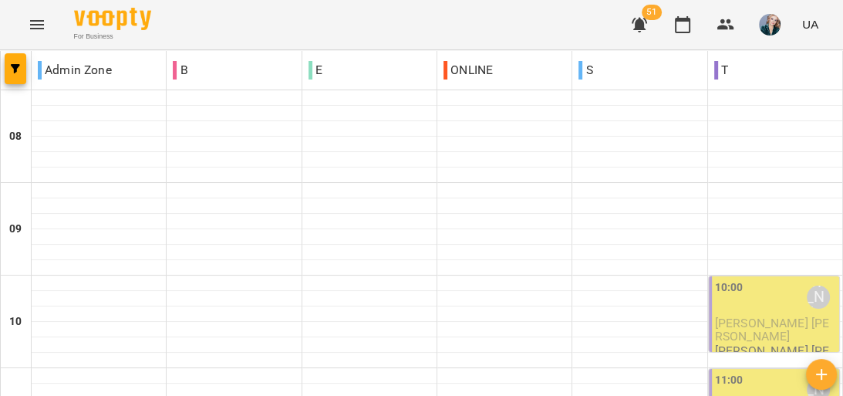
scroll to position [598, 0]
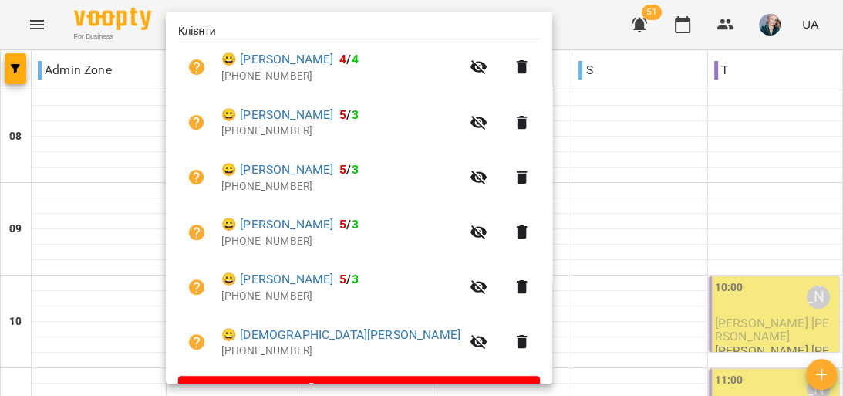
scroll to position [299, 0]
